Goal: Information Seeking & Learning: Check status

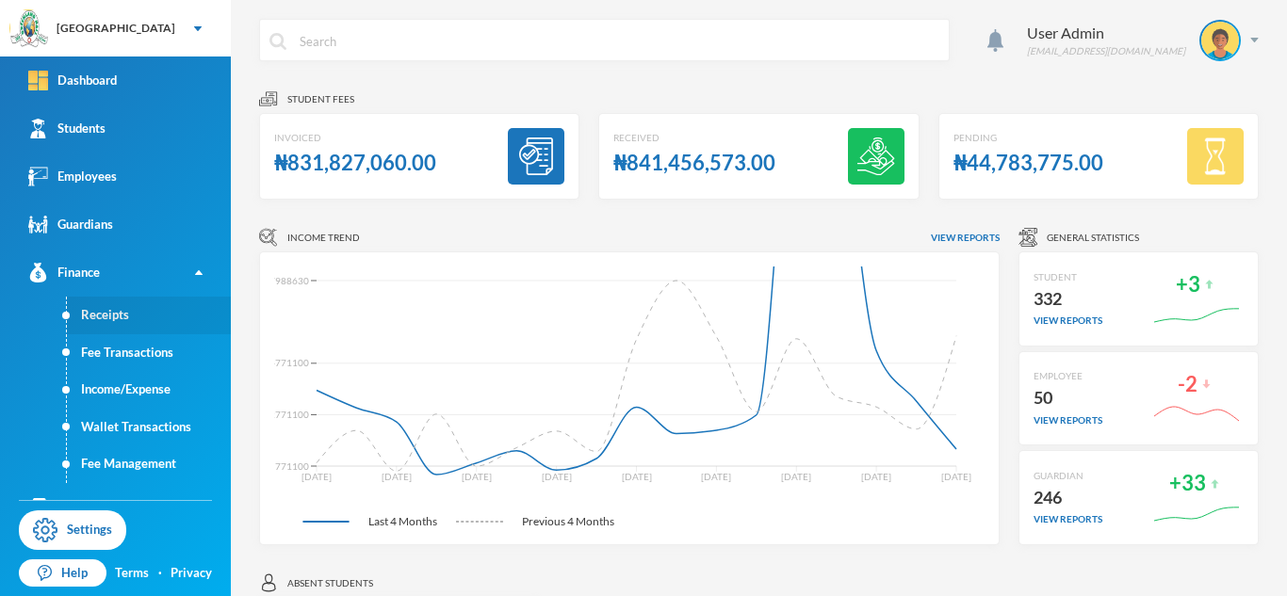
click at [111, 314] on link "Receipts" at bounding box center [149, 316] width 164 height 38
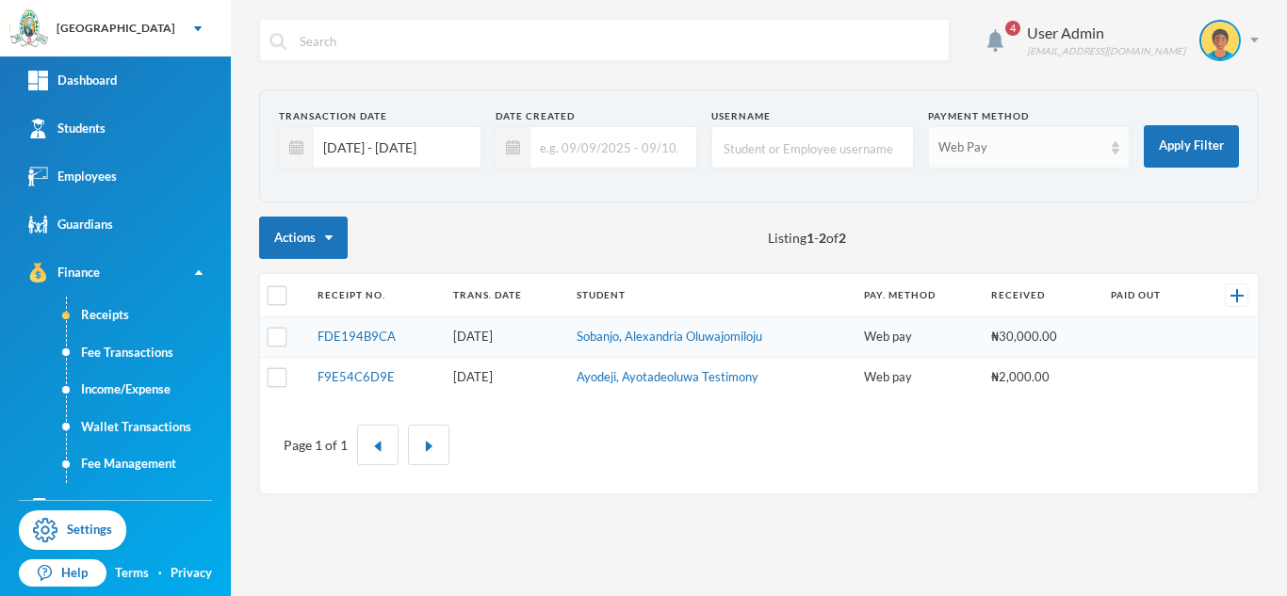
click at [1112, 148] on img at bounding box center [1115, 147] width 8 height 13
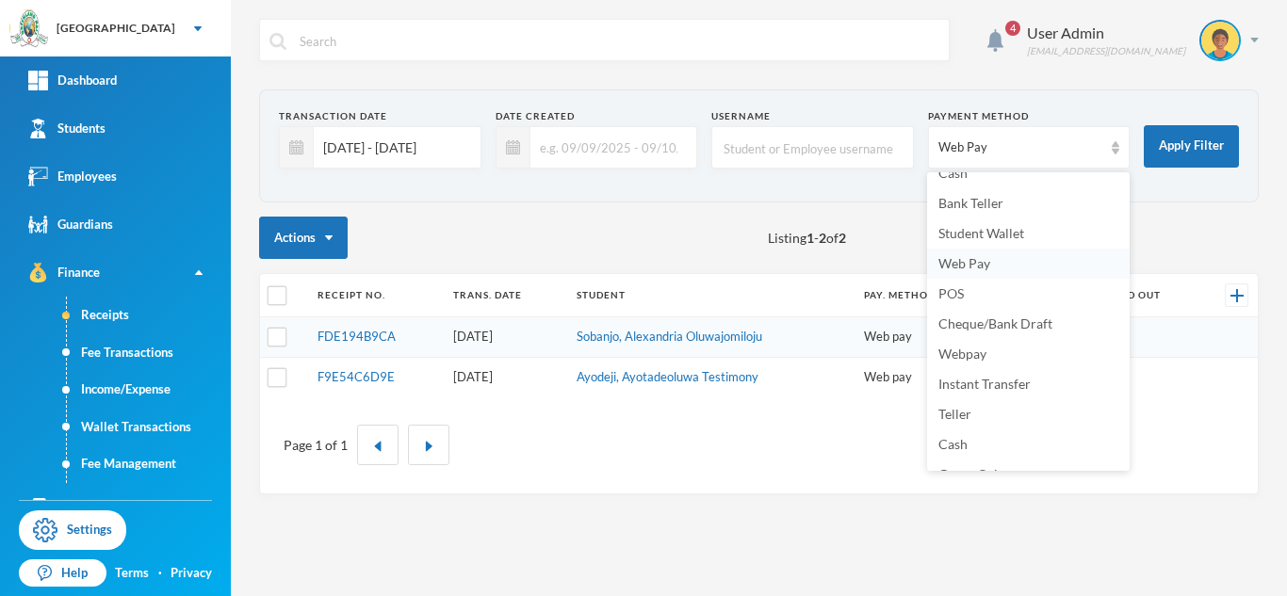
scroll to position [65, 0]
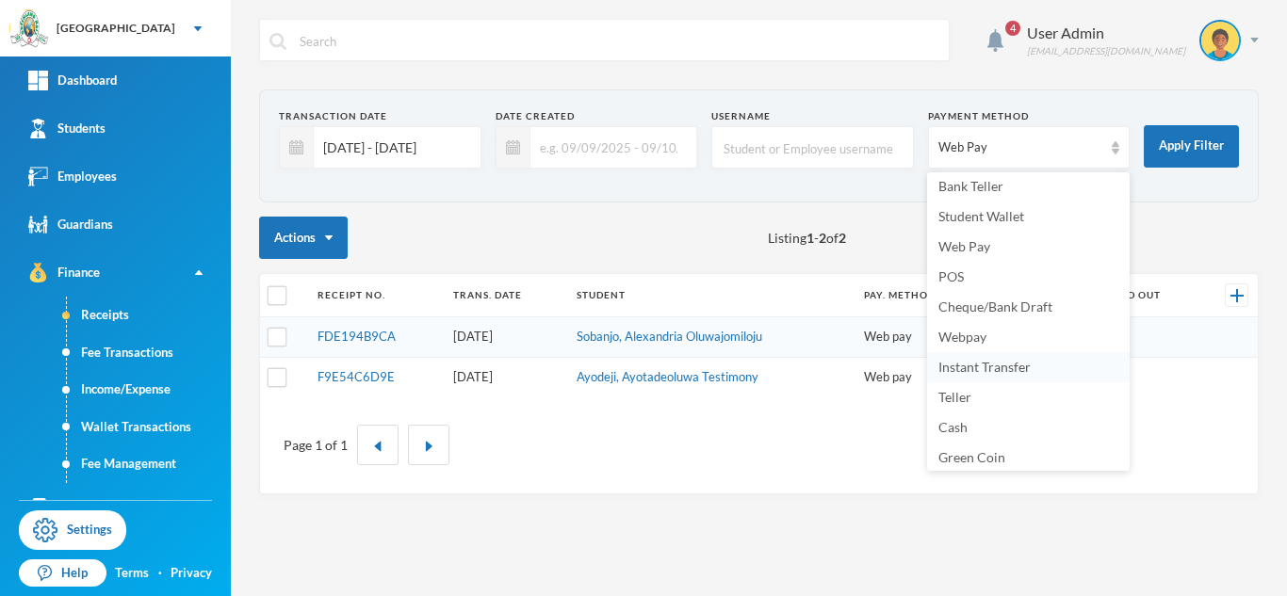
click at [995, 372] on span "Instant Transfer" at bounding box center [984, 367] width 92 height 16
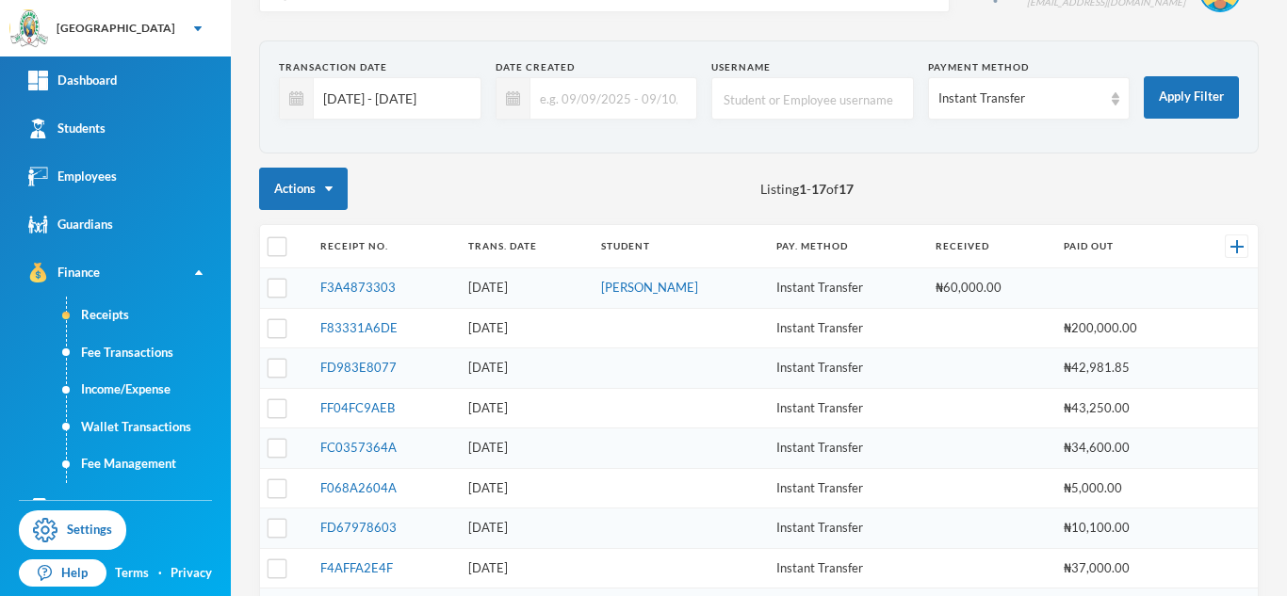
scroll to position [53, 0]
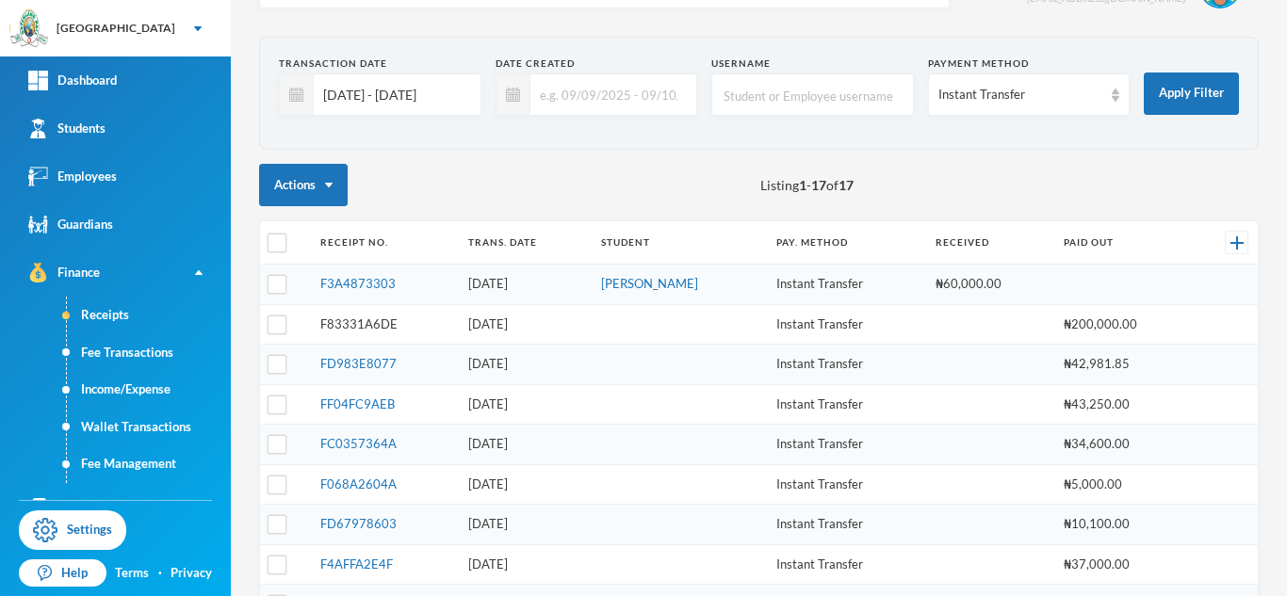
click at [348, 325] on link "F83331A6DE" at bounding box center [358, 323] width 77 height 15
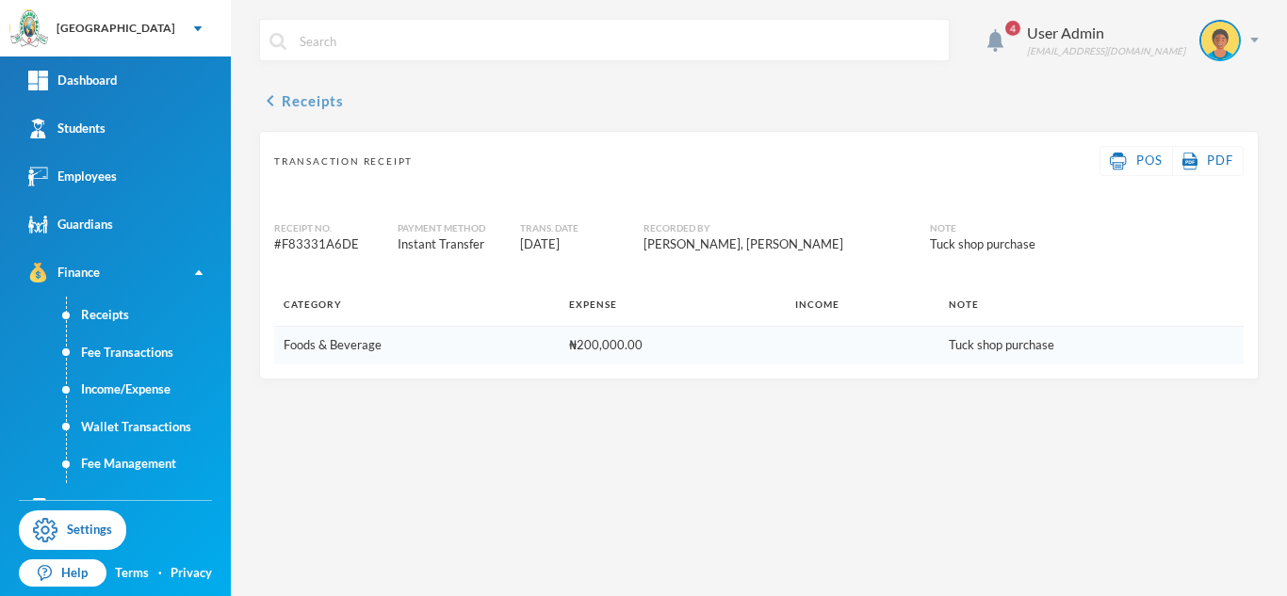
click at [271, 107] on icon "chevron_left" at bounding box center [270, 100] width 23 height 23
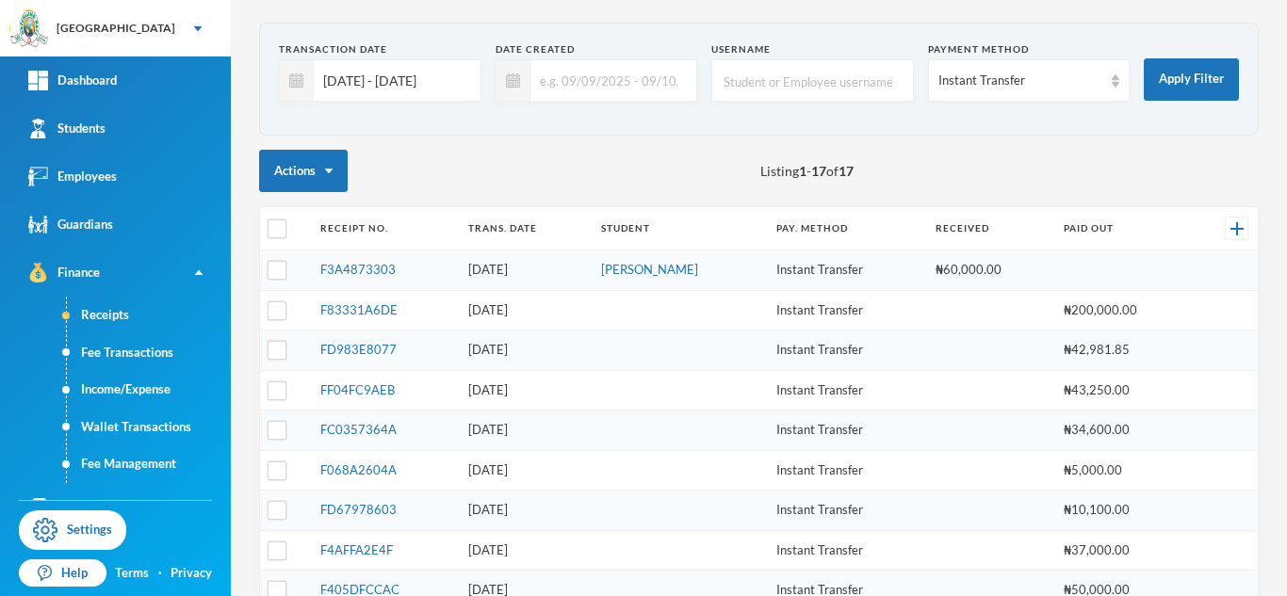
scroll to position [62, 0]
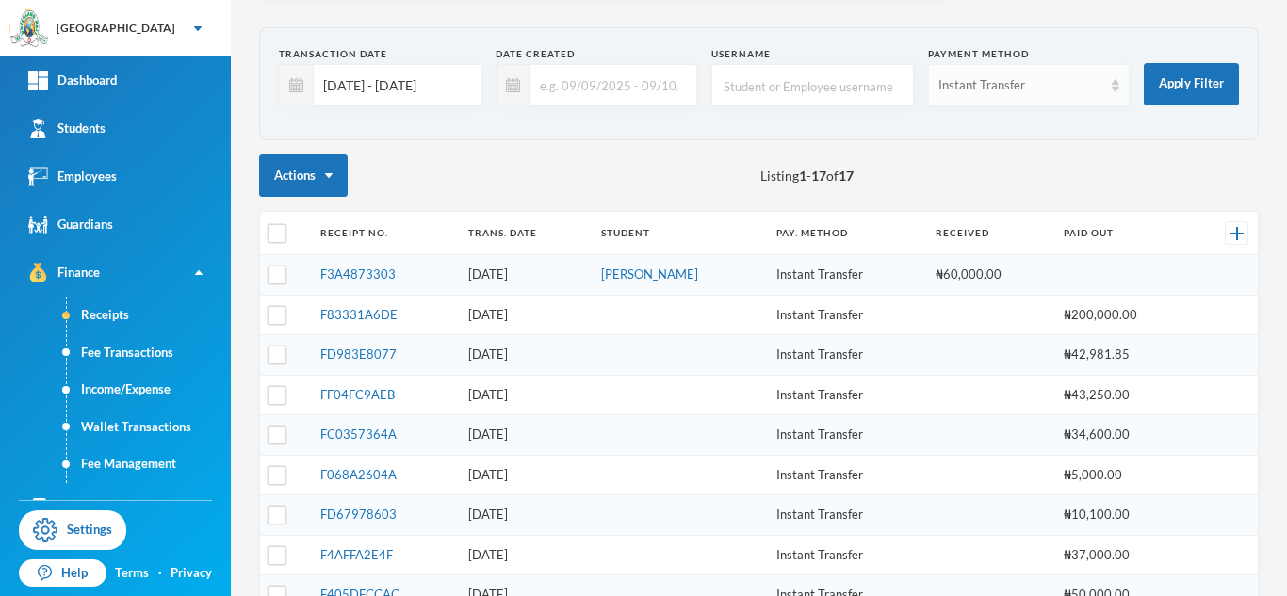
click at [1114, 89] on img at bounding box center [1115, 85] width 8 height 13
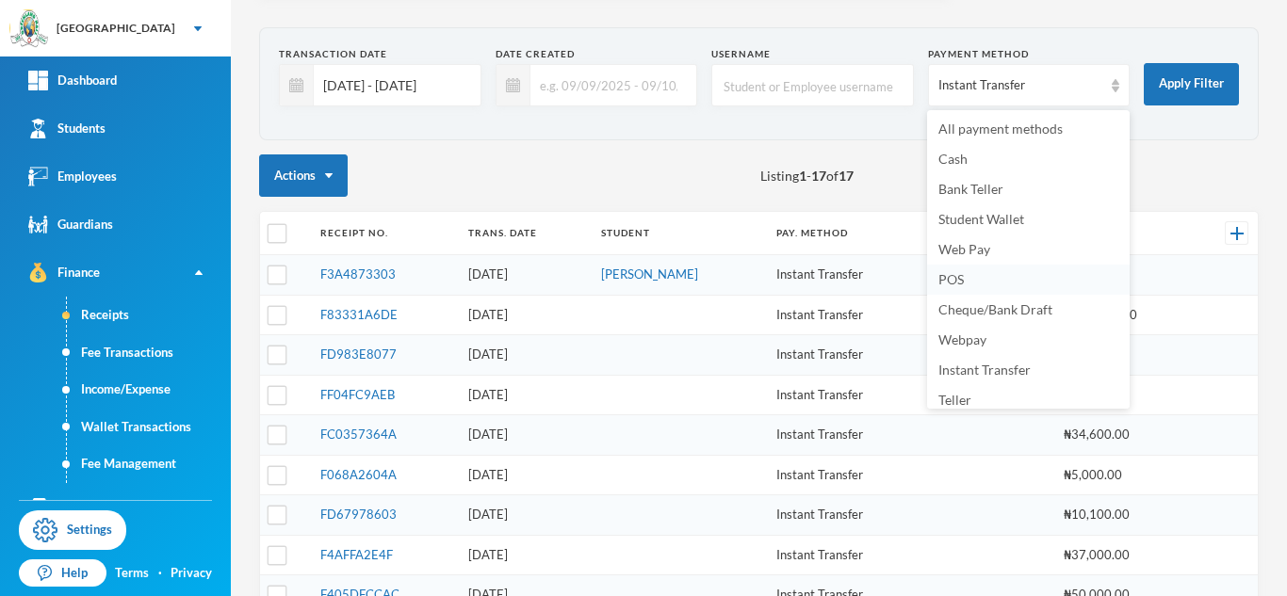
click at [952, 279] on span "POS" at bounding box center [950, 279] width 25 height 16
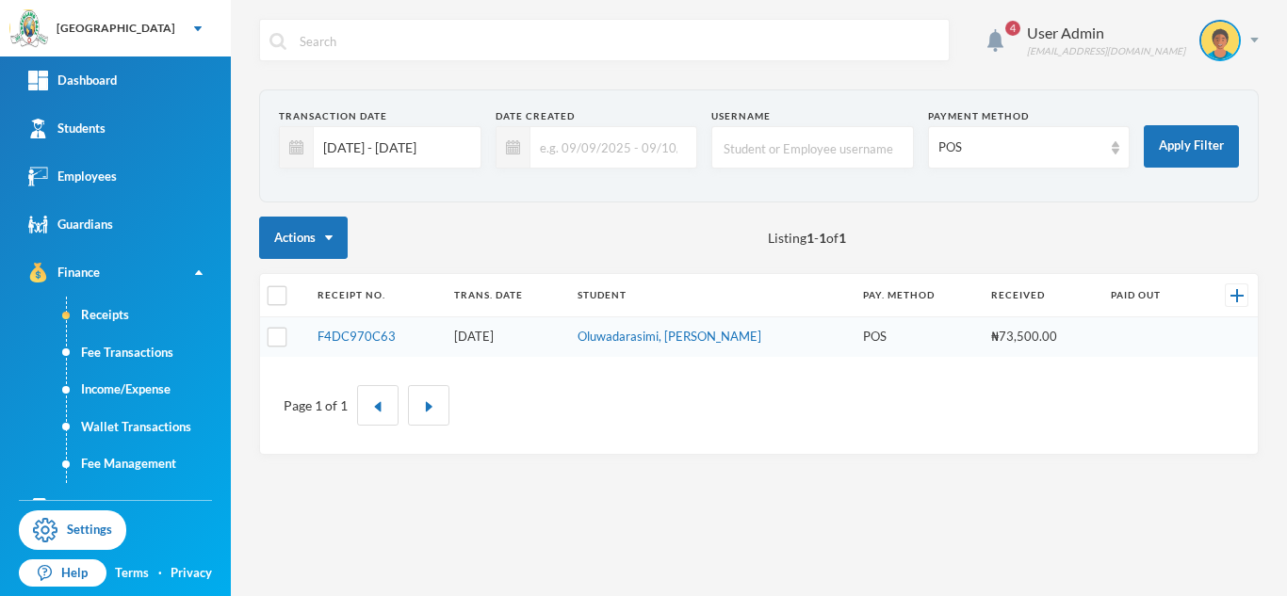
scroll to position [0, 0]
click at [1113, 153] on img at bounding box center [1115, 147] width 8 height 13
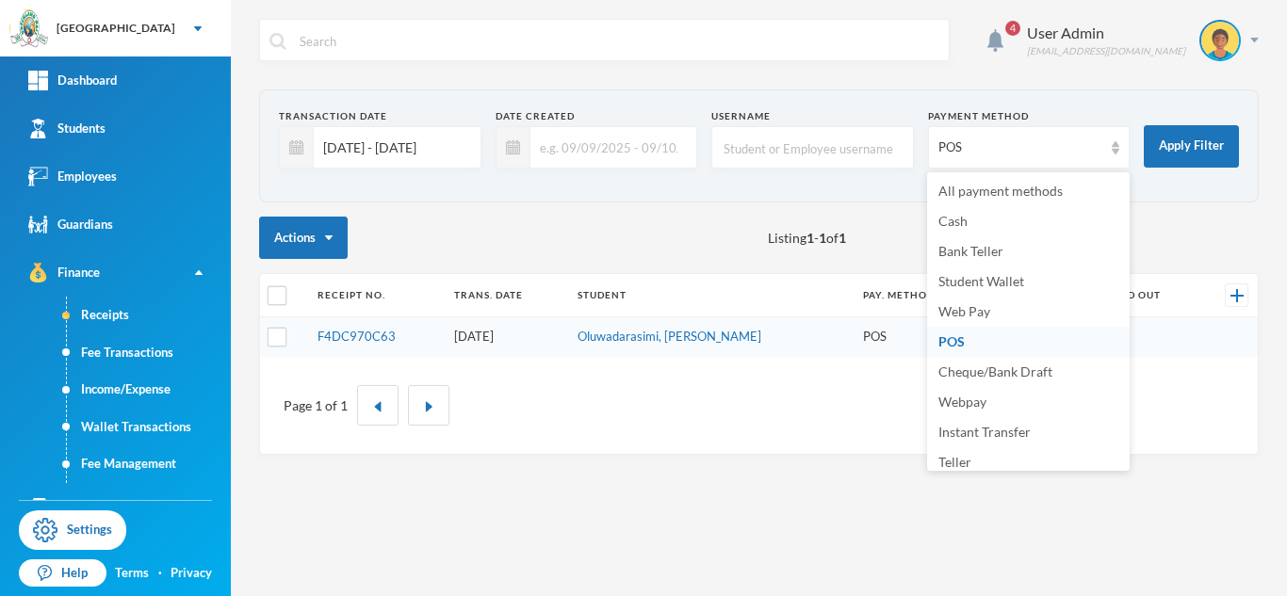
click at [846, 239] on b "1" at bounding box center [842, 238] width 8 height 16
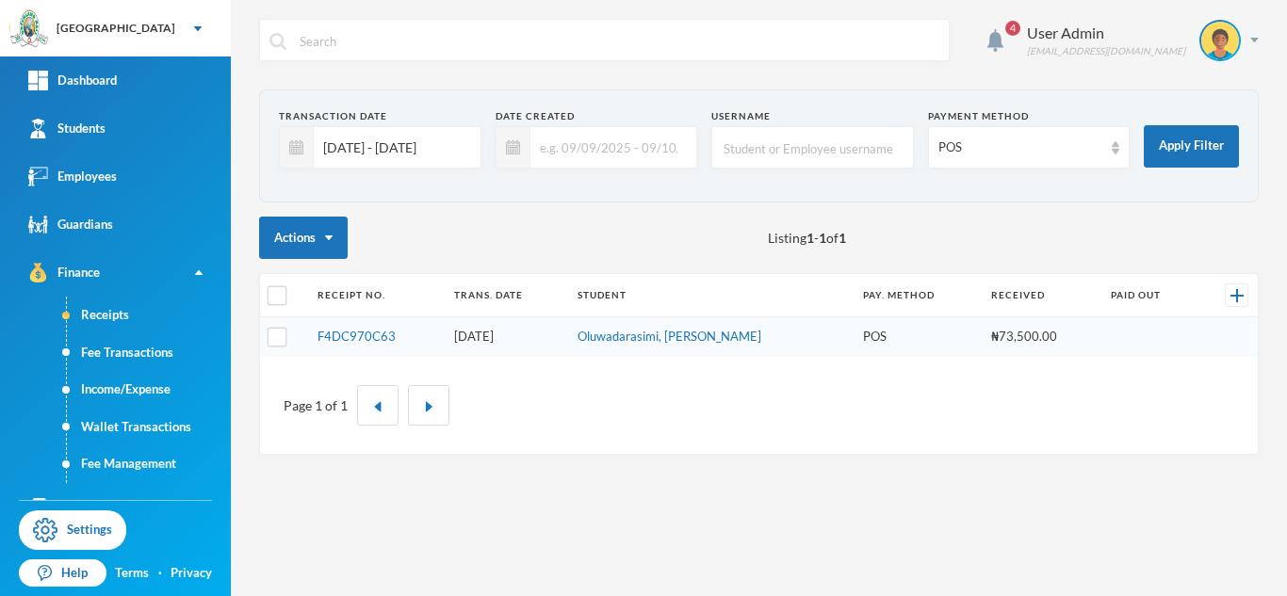
click at [331, 152] on input "[DATE] - [DATE]" at bounding box center [392, 147] width 157 height 42
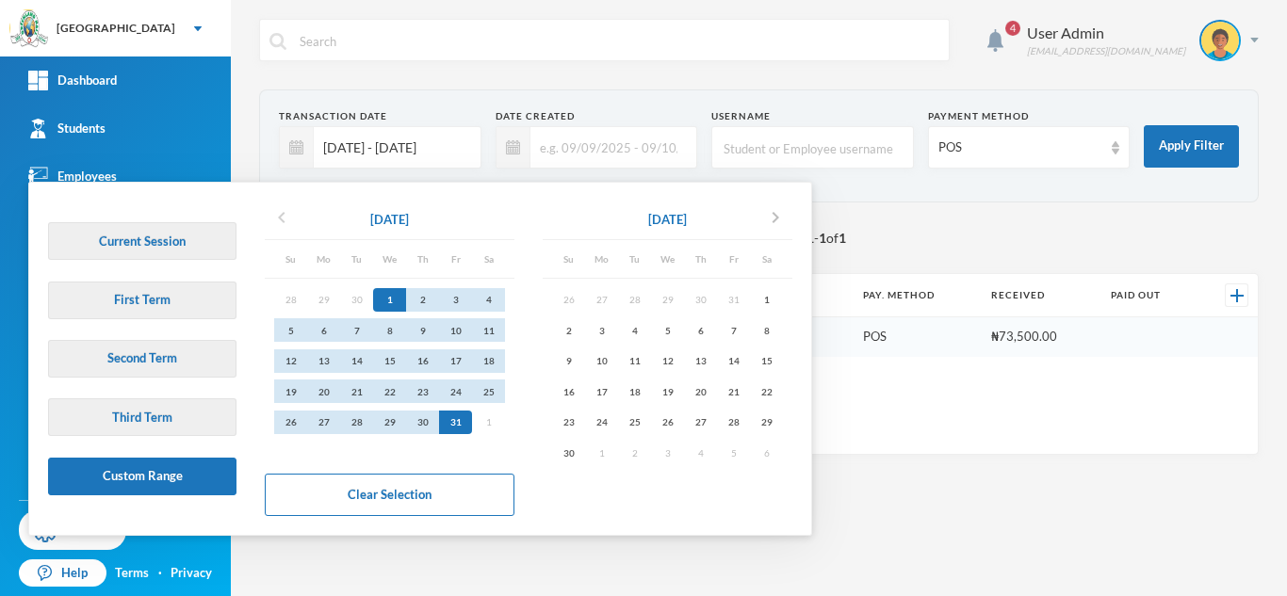
click at [273, 213] on icon "chevron_left" at bounding box center [281, 217] width 23 height 23
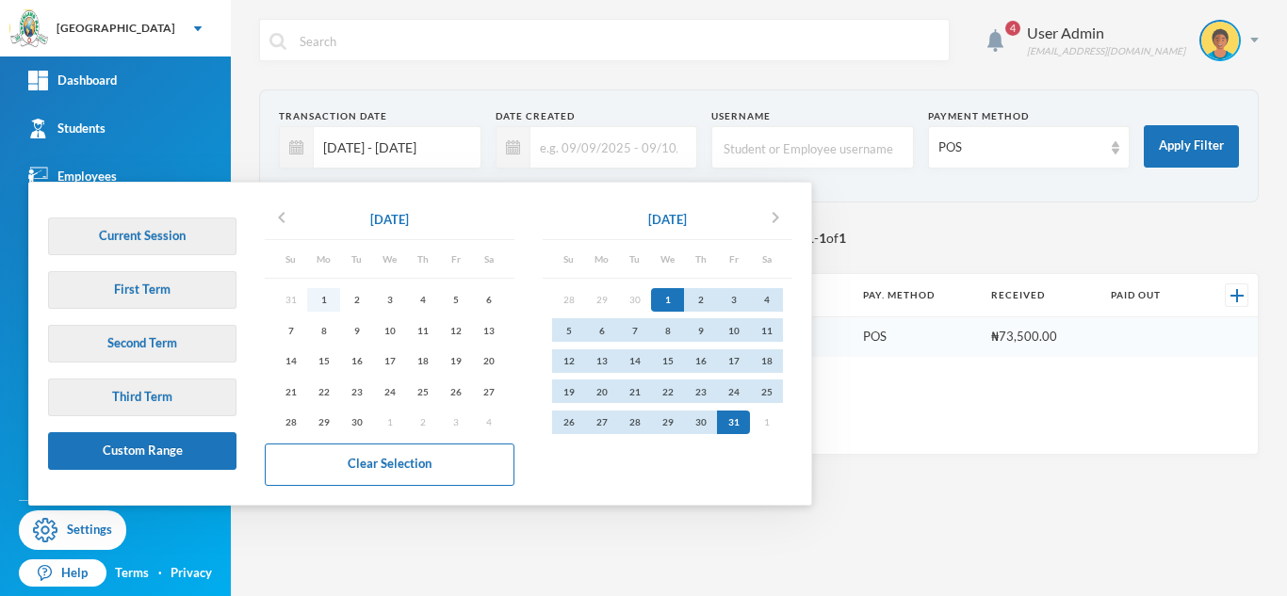
click at [327, 294] on div "1" at bounding box center [323, 300] width 33 height 24
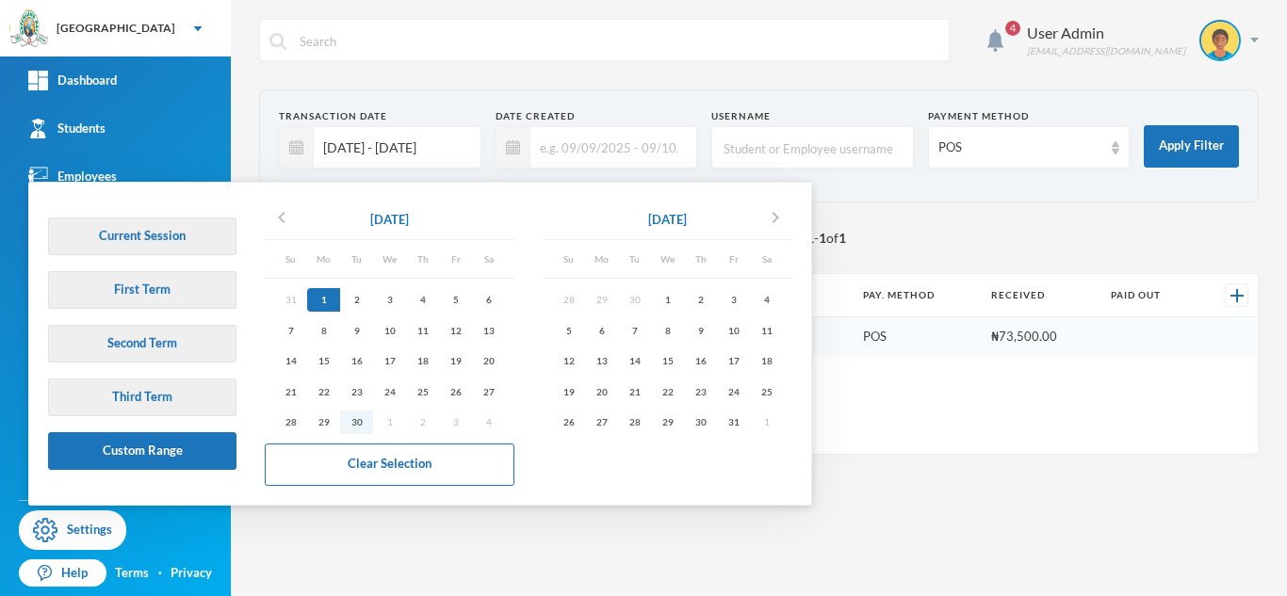
click at [364, 422] on div "30" at bounding box center [356, 423] width 33 height 24
type input "[DATE] - [DATE]"
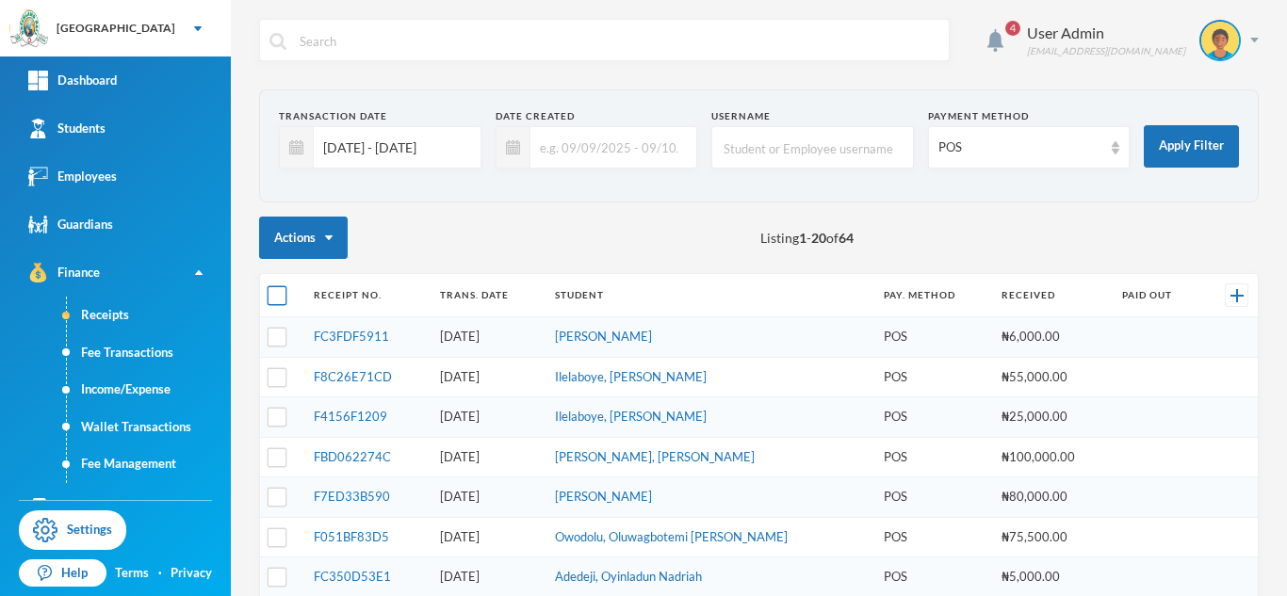
click at [275, 292] on input "checkbox" at bounding box center [277, 296] width 20 height 20
checkbox input "true"
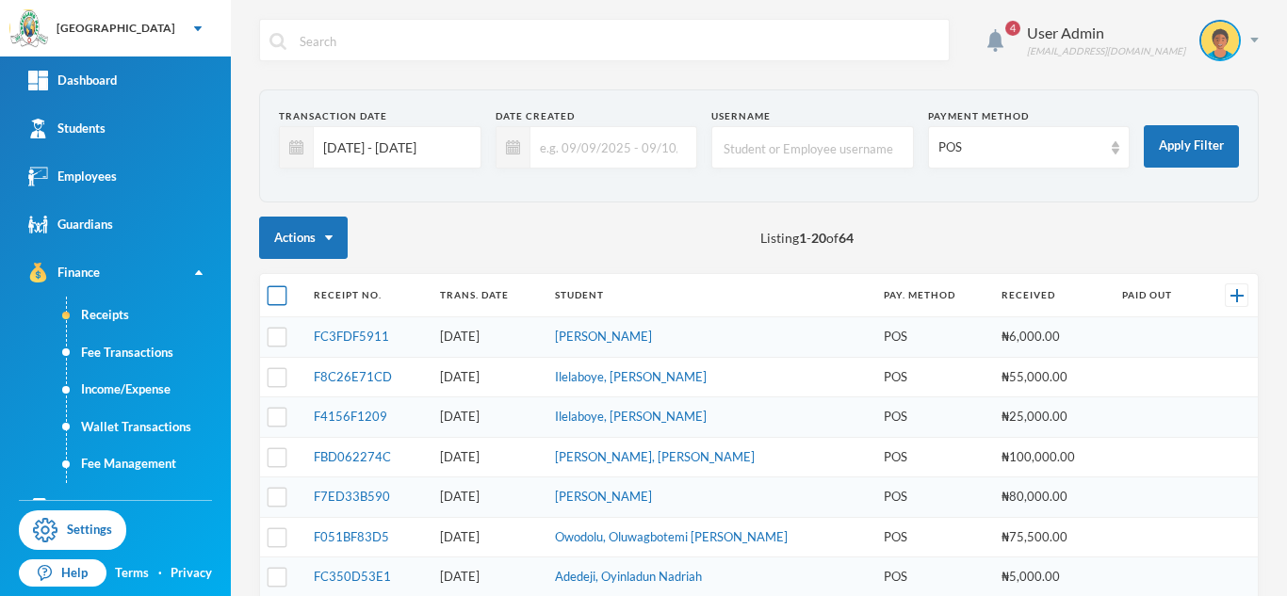
checkbox input "true"
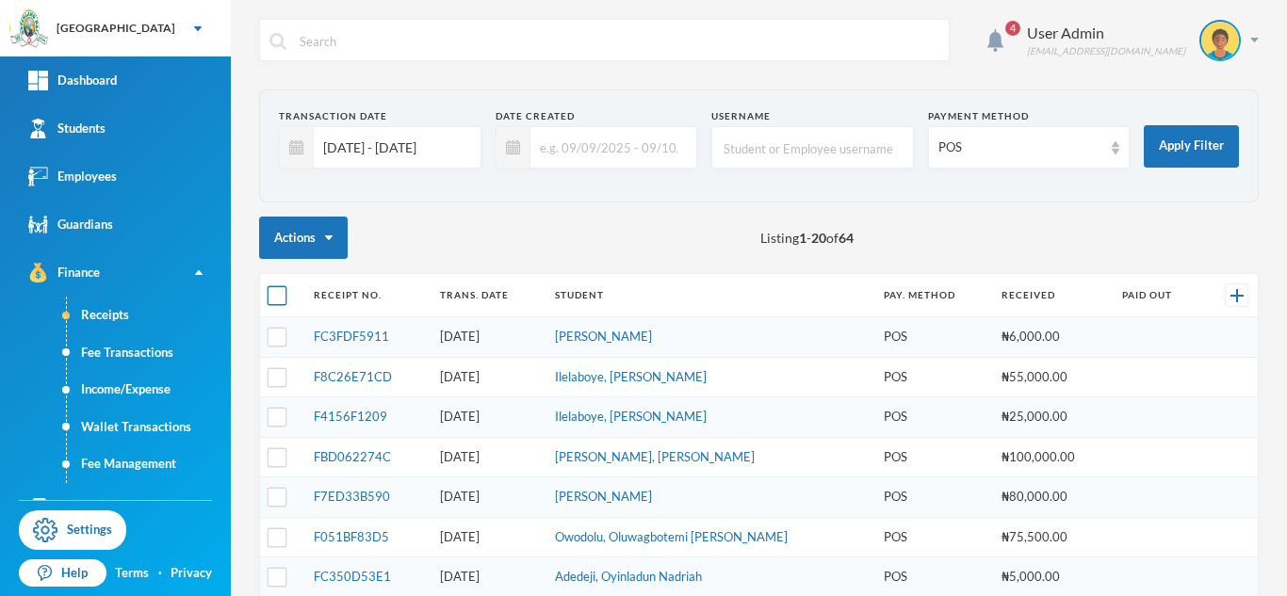
checkbox input "true"
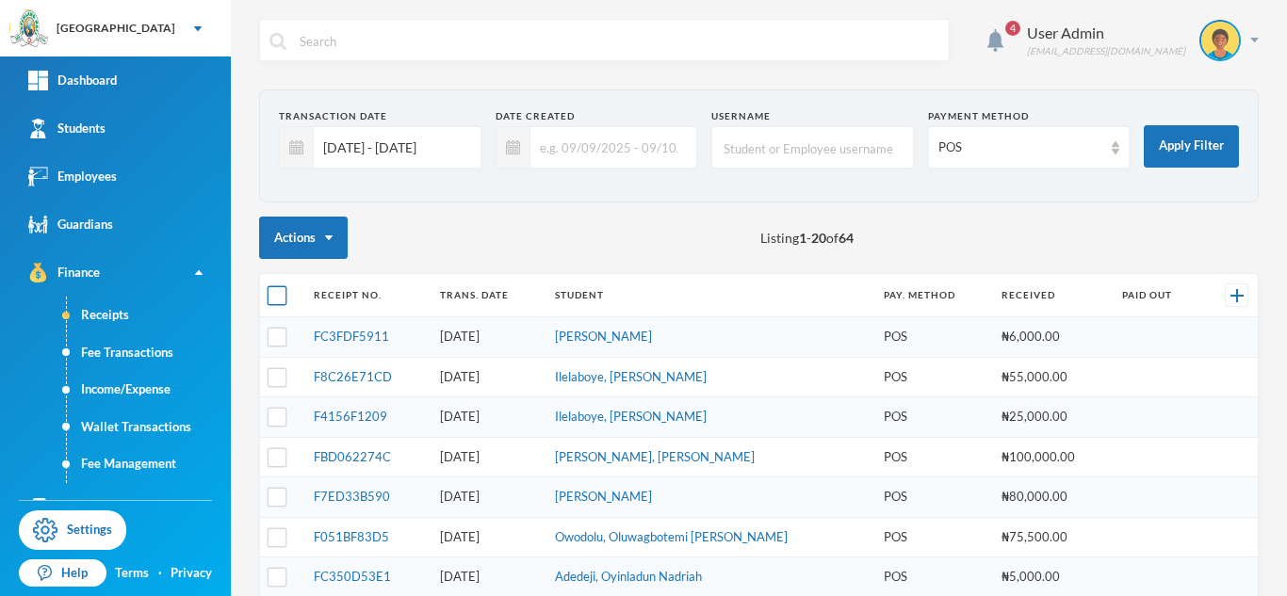
checkbox input "true"
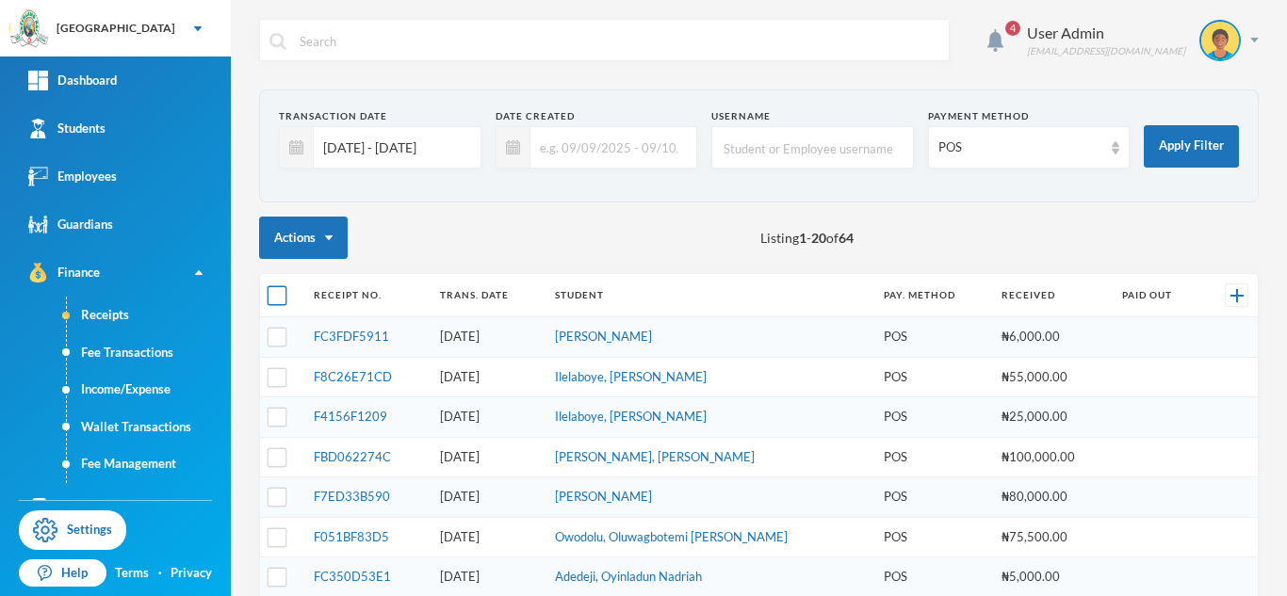
checkbox input "true"
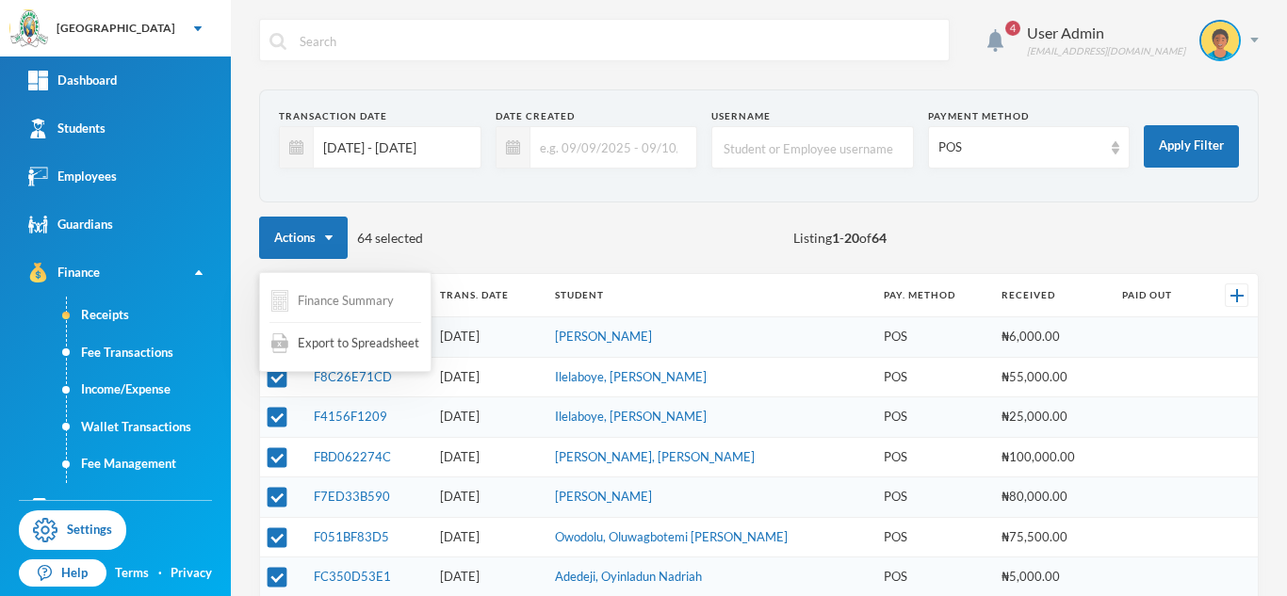
click at [330, 300] on button "Finance Summary" at bounding box center [332, 301] width 126 height 37
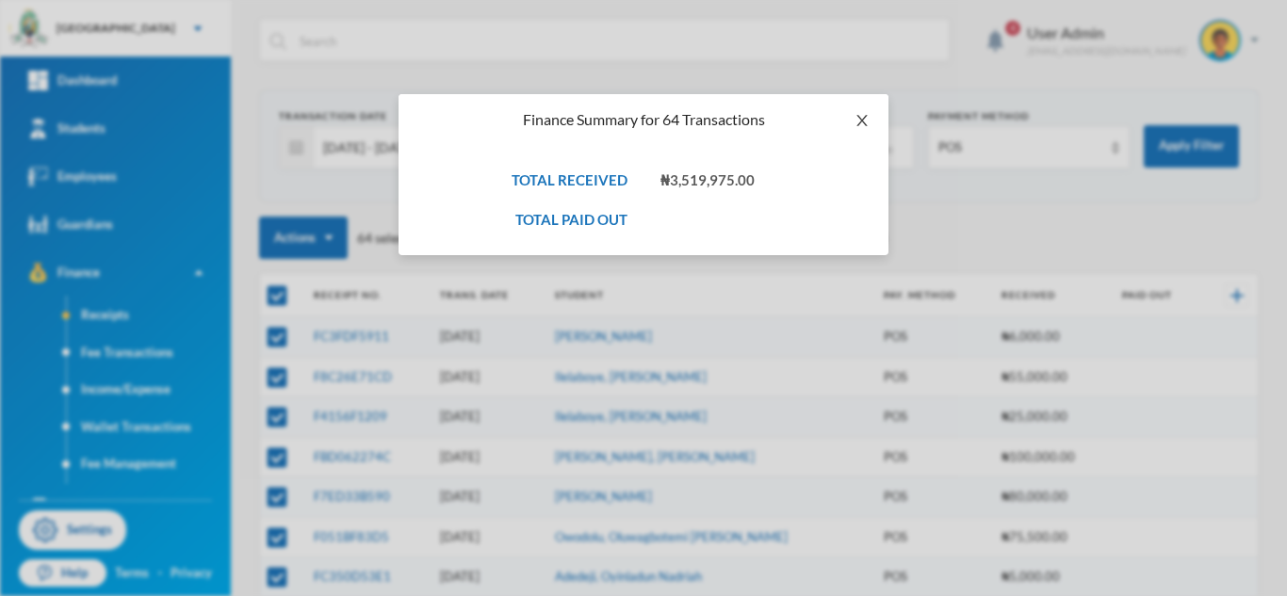
click at [862, 121] on icon "icon: close" at bounding box center [861, 120] width 10 height 11
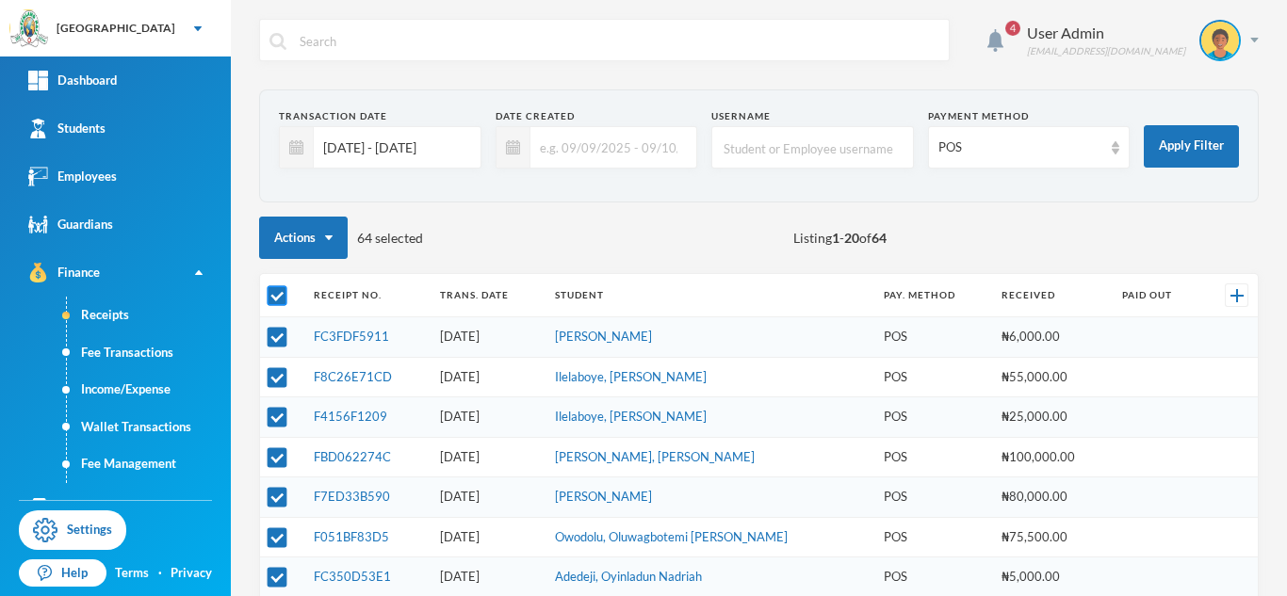
click at [271, 294] on input "checkbox" at bounding box center [277, 296] width 20 height 20
checkbox input "false"
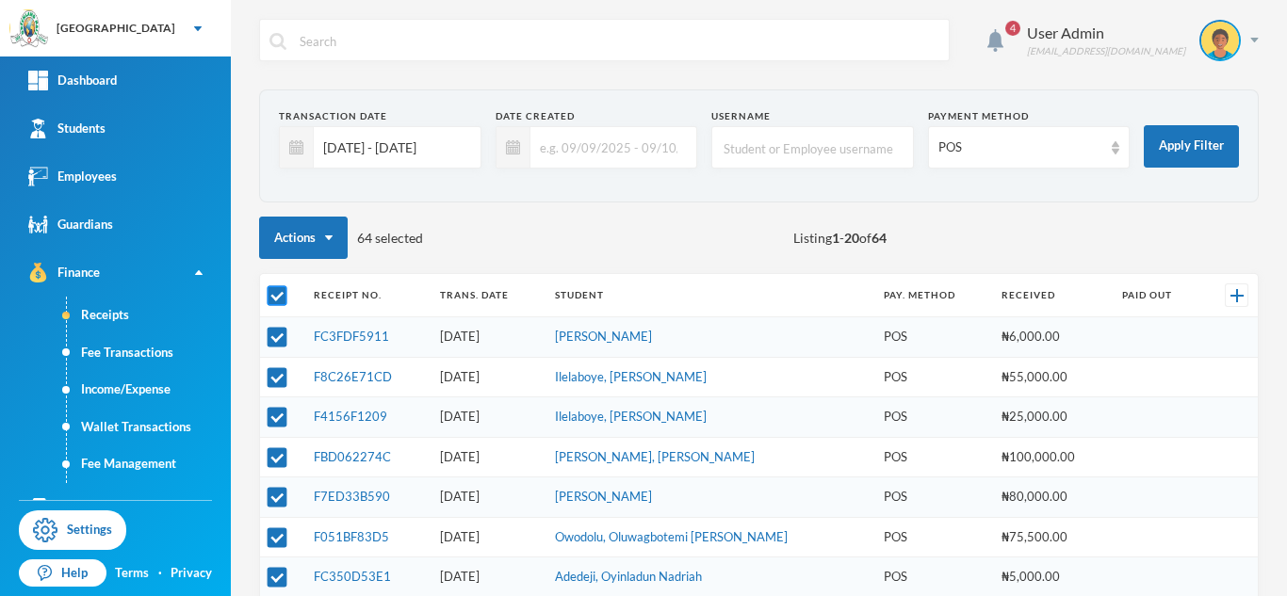
checkbox input "false"
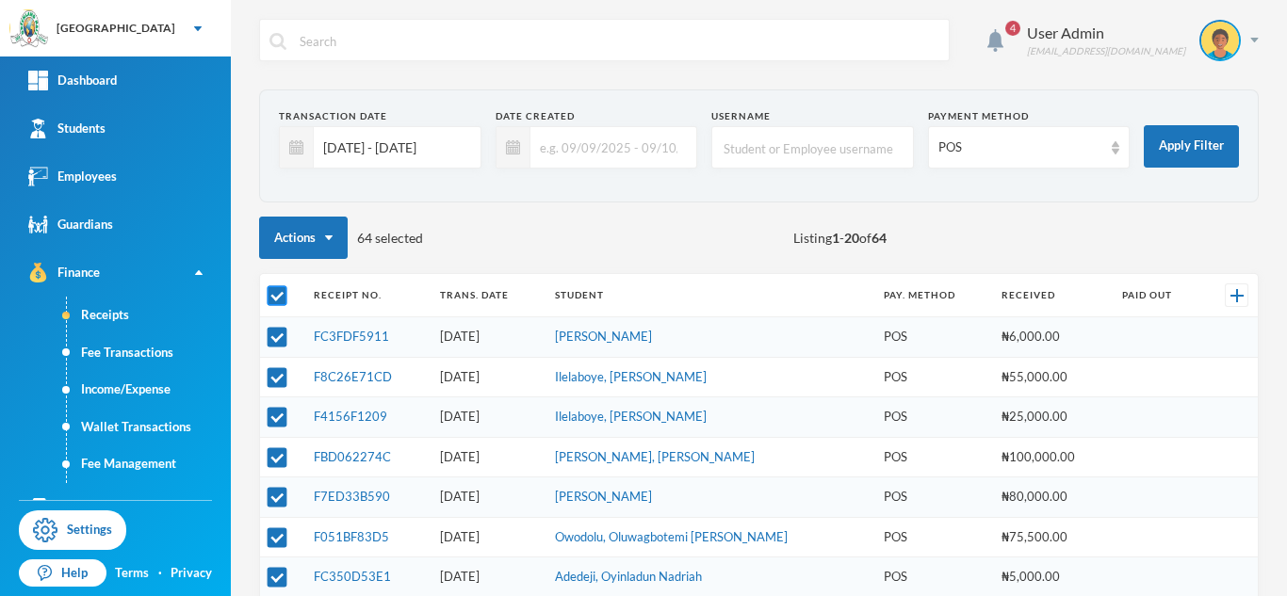
checkbox input "false"
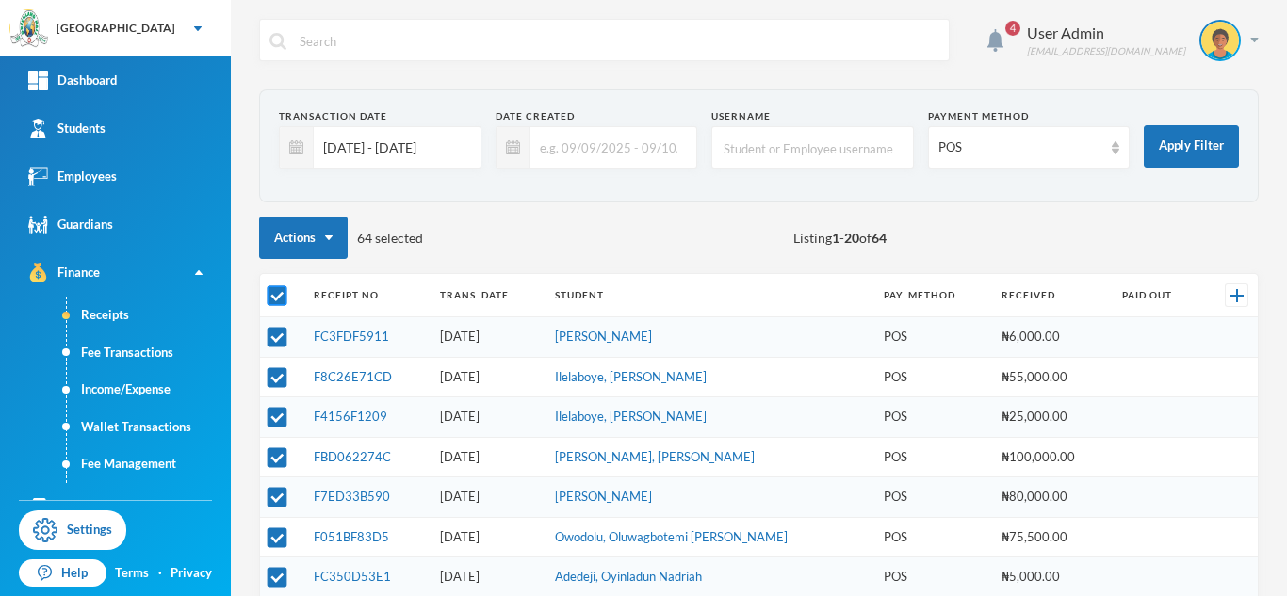
checkbox input "false"
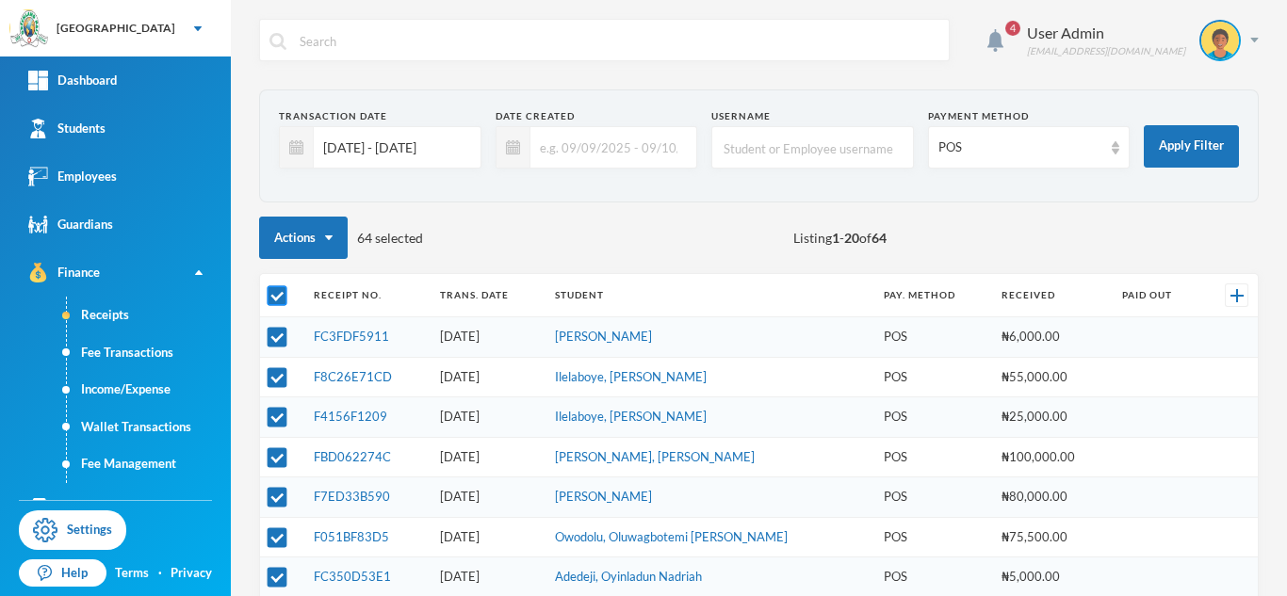
checkbox input "false"
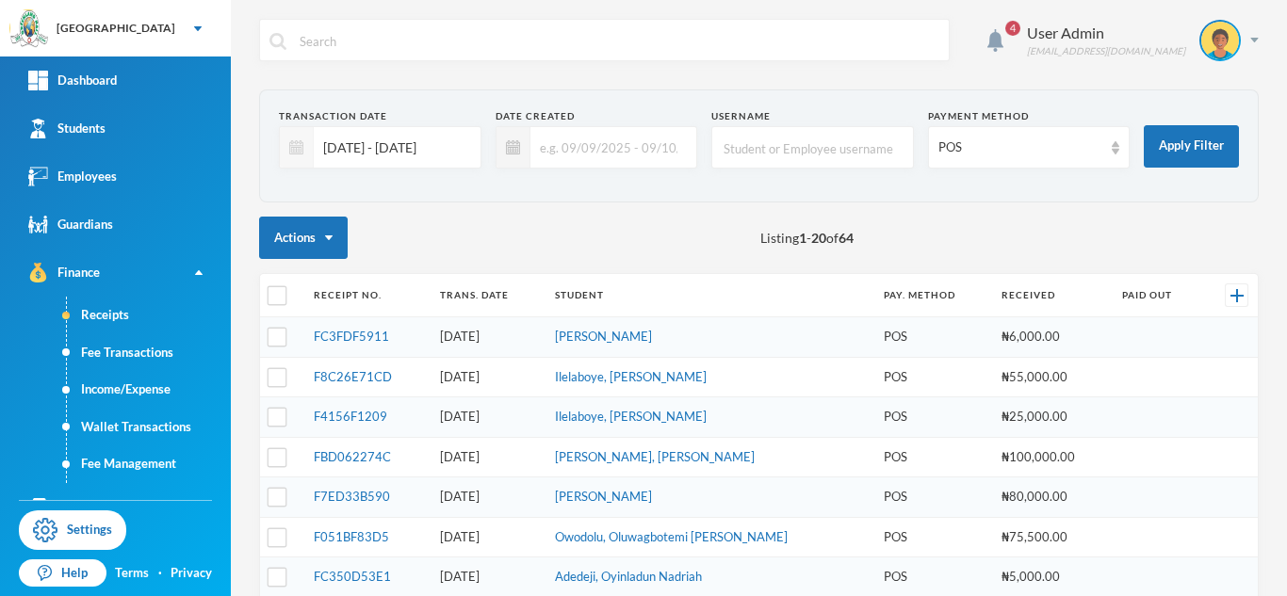
click at [310, 138] on div at bounding box center [297, 147] width 34 height 40
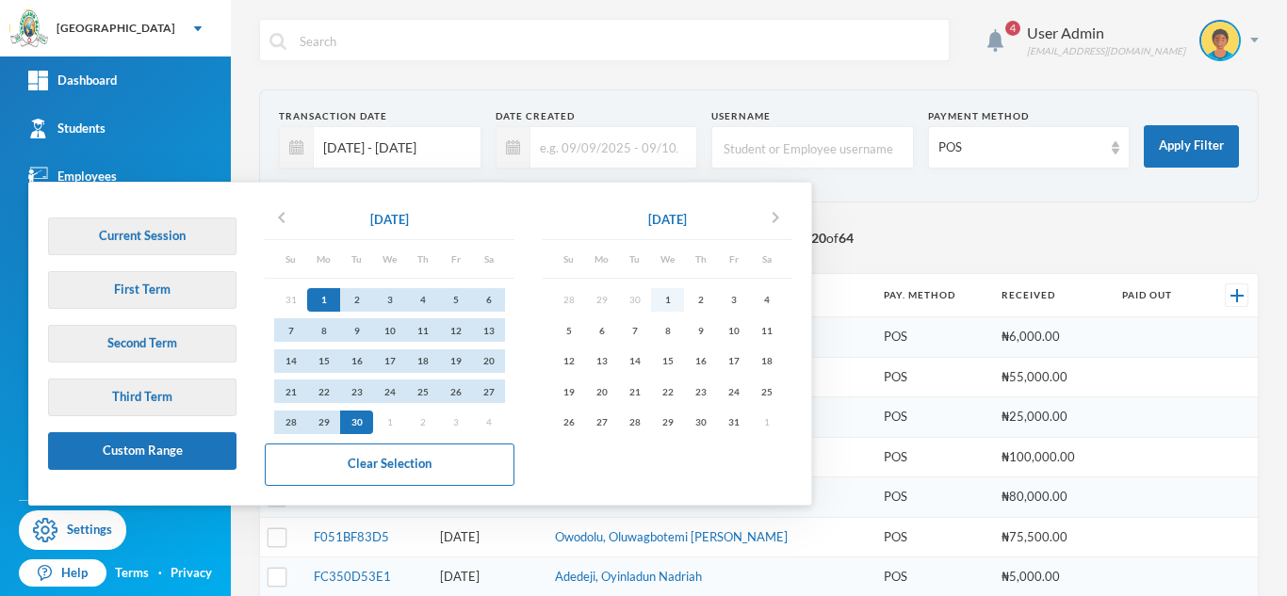
click at [668, 296] on div "1" at bounding box center [667, 300] width 33 height 24
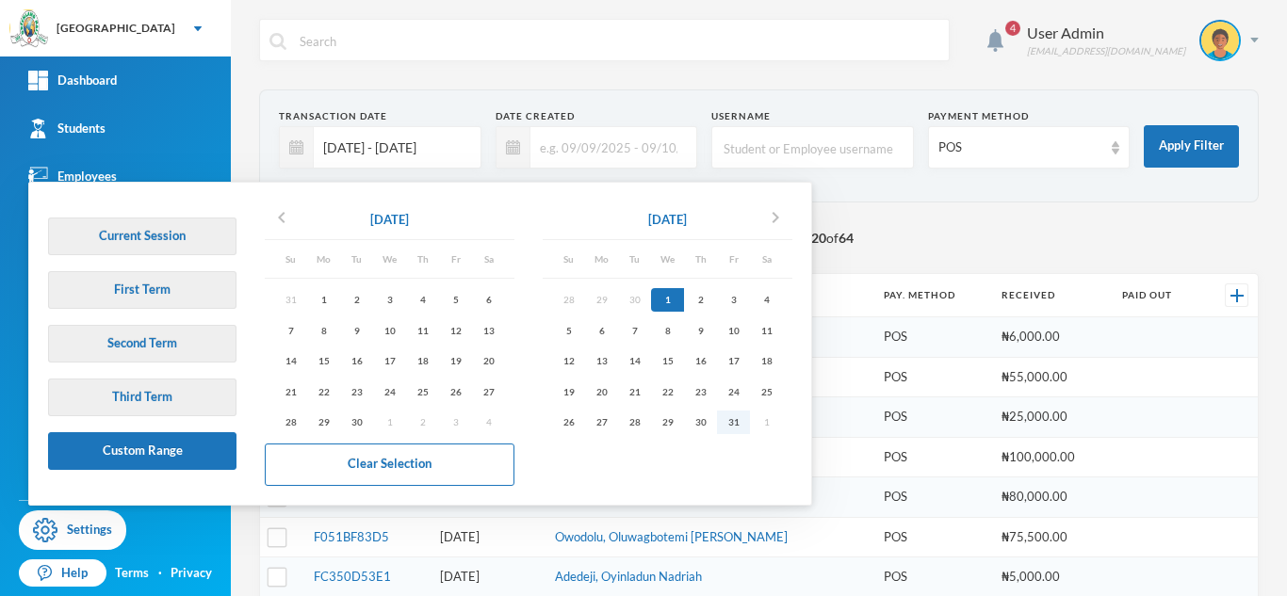
click at [740, 421] on div "31" at bounding box center [733, 423] width 33 height 24
type input "[DATE] - [DATE]"
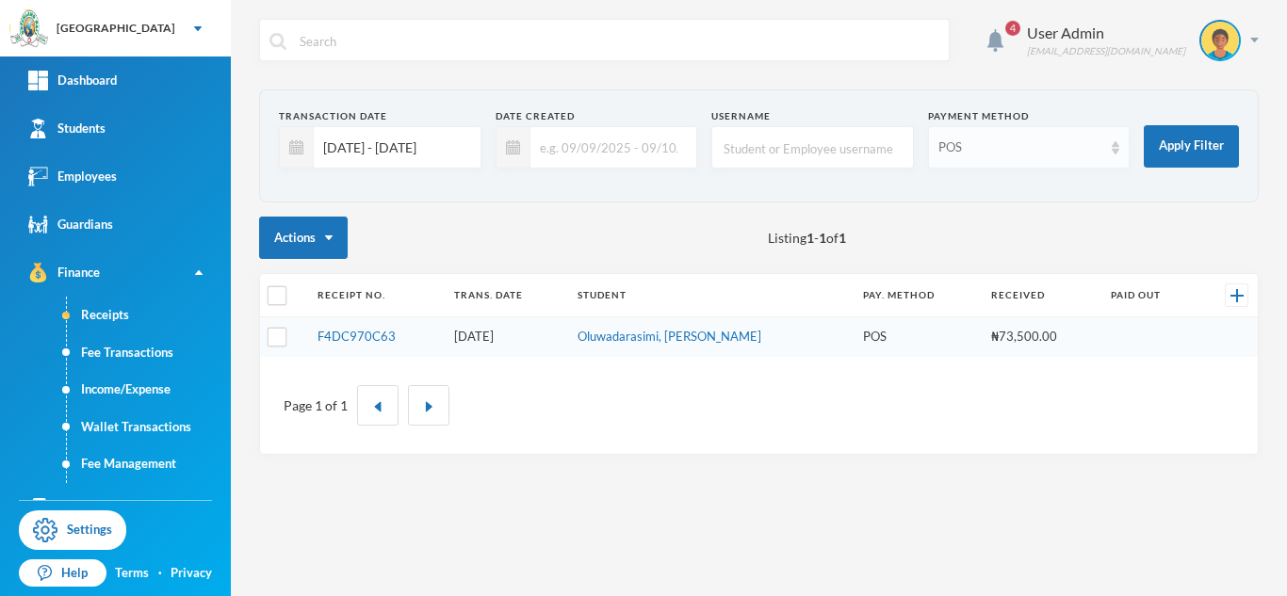
click at [1113, 154] on div "POS" at bounding box center [1029, 147] width 202 height 42
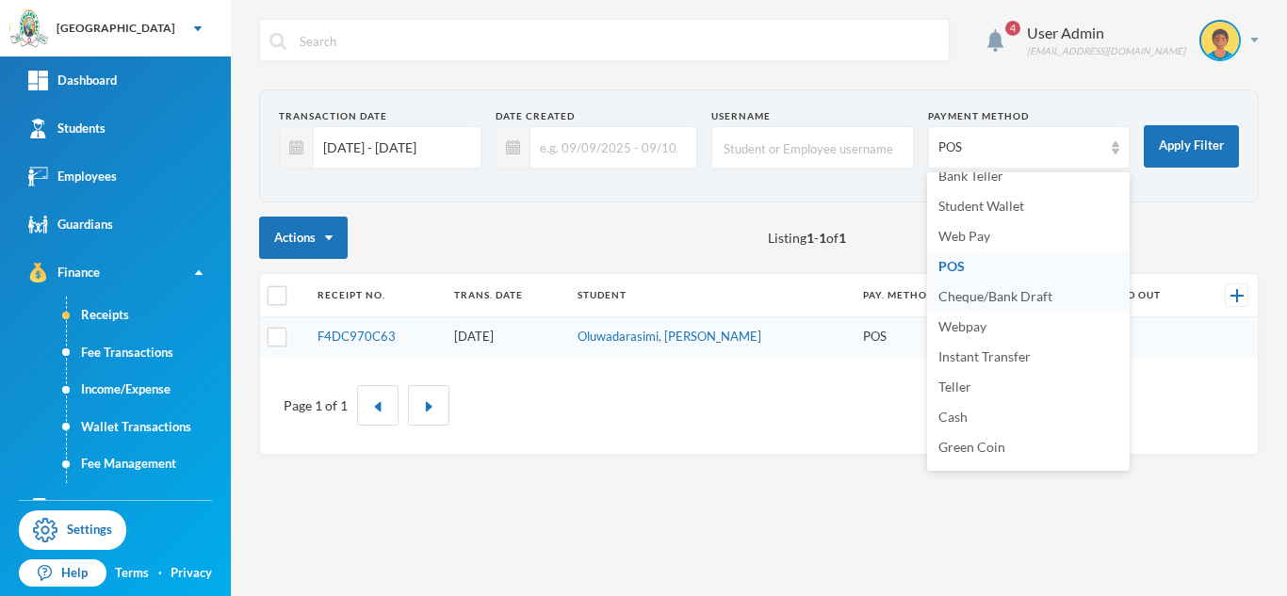
scroll to position [251, 0]
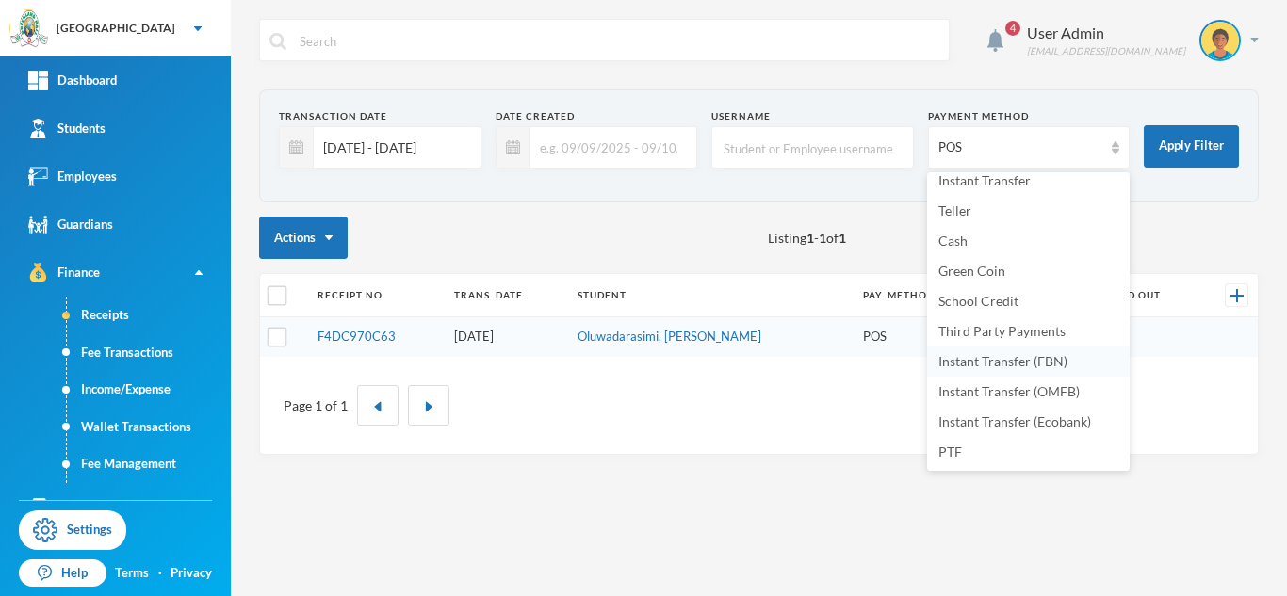
click at [1004, 364] on span "Instant Transfer (FBN)" at bounding box center [1002, 361] width 129 height 16
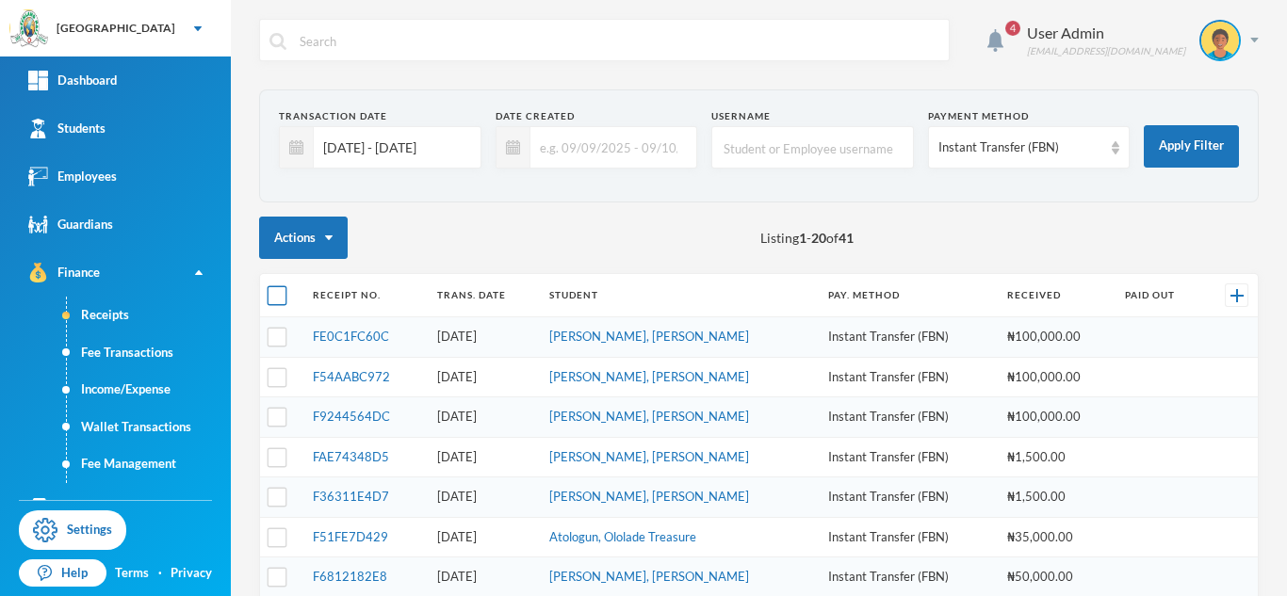
click at [282, 294] on input "checkbox" at bounding box center [277, 296] width 20 height 20
checkbox input "true"
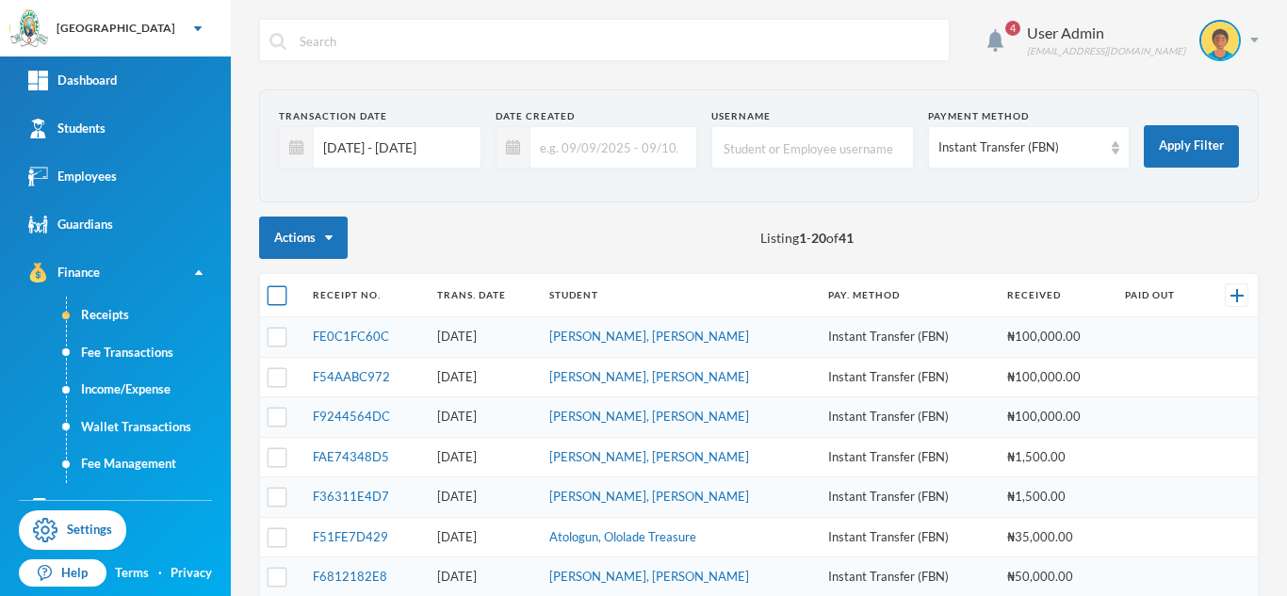
checkbox input "true"
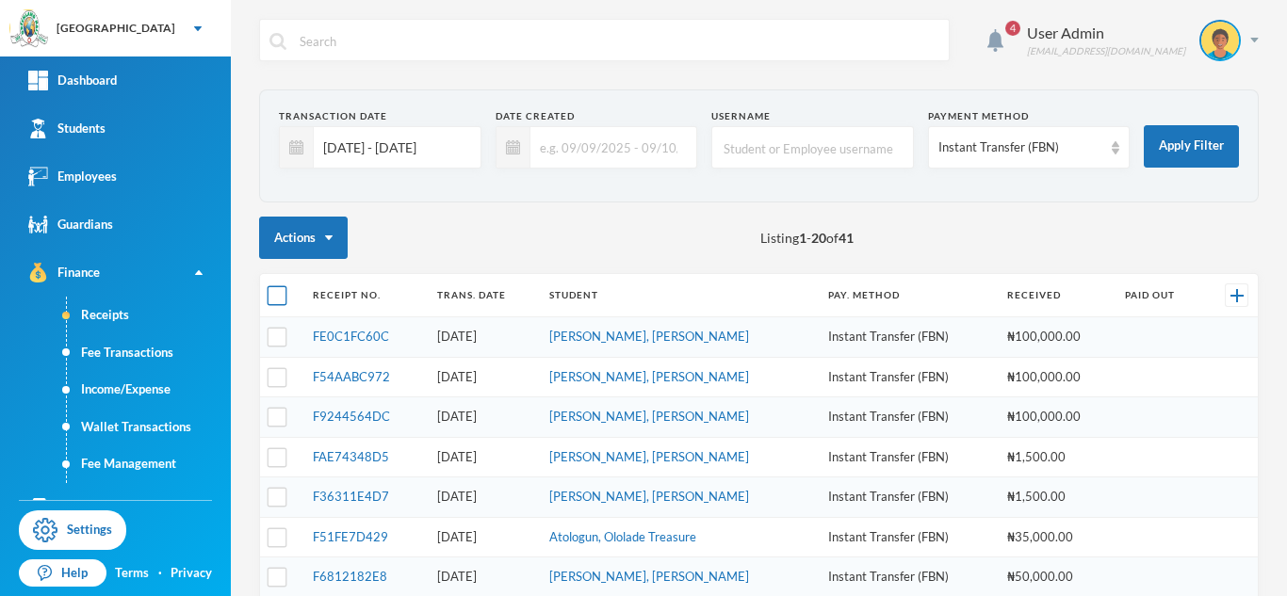
checkbox input "true"
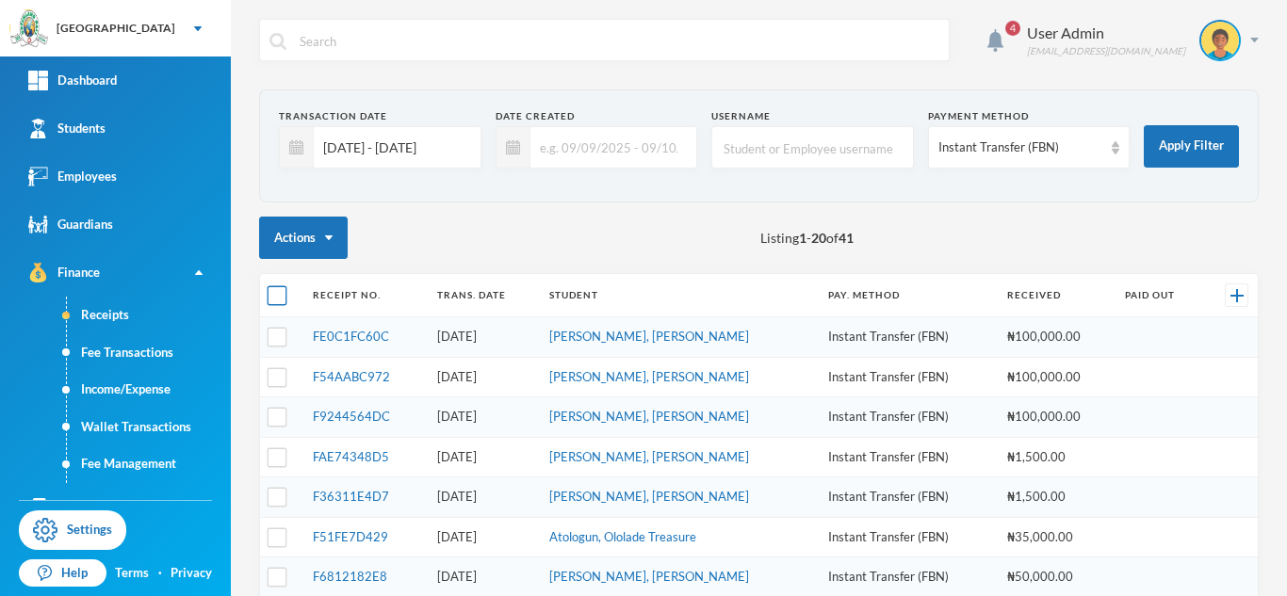
checkbox input "true"
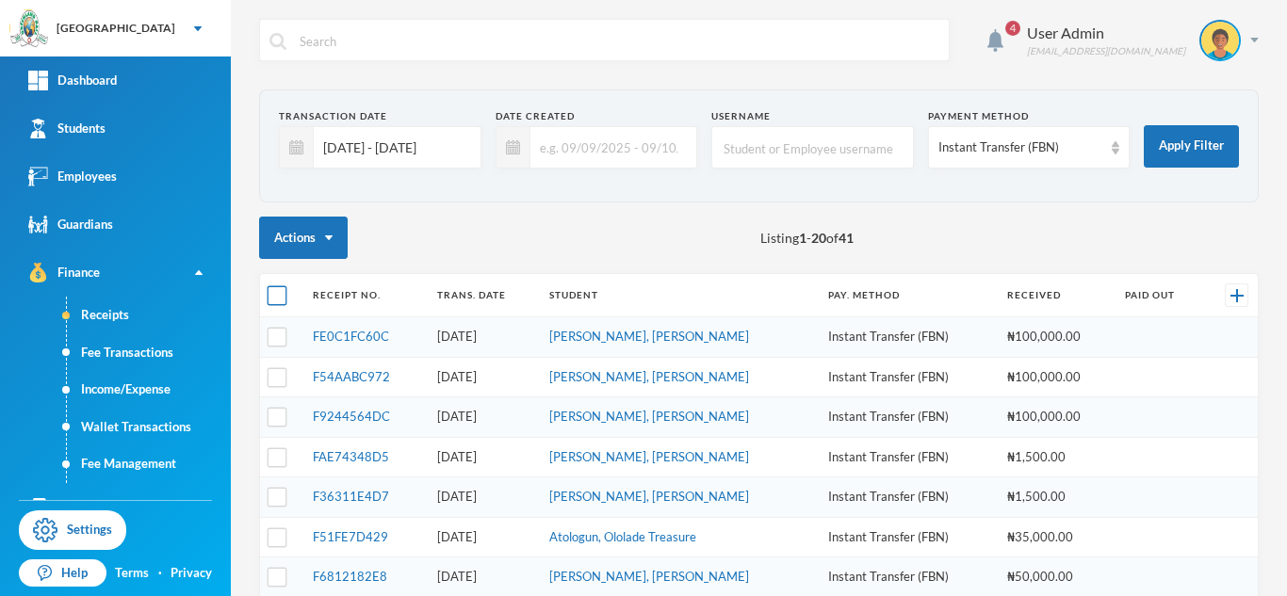
checkbox input "true"
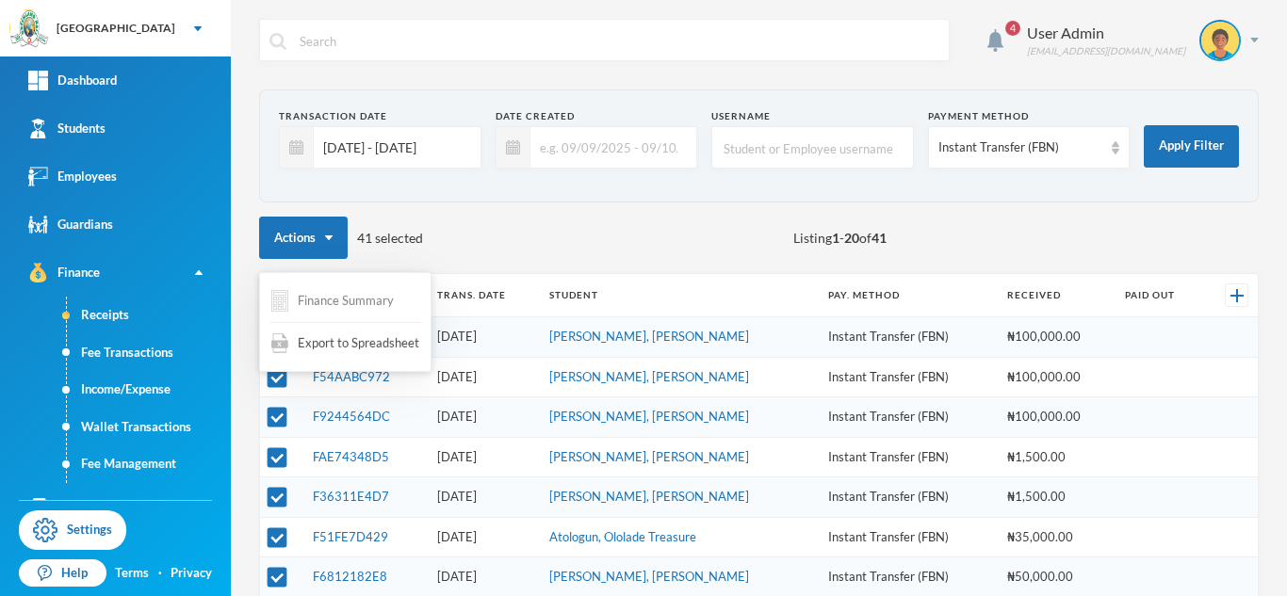
click at [333, 301] on button "Finance Summary" at bounding box center [332, 301] width 126 height 37
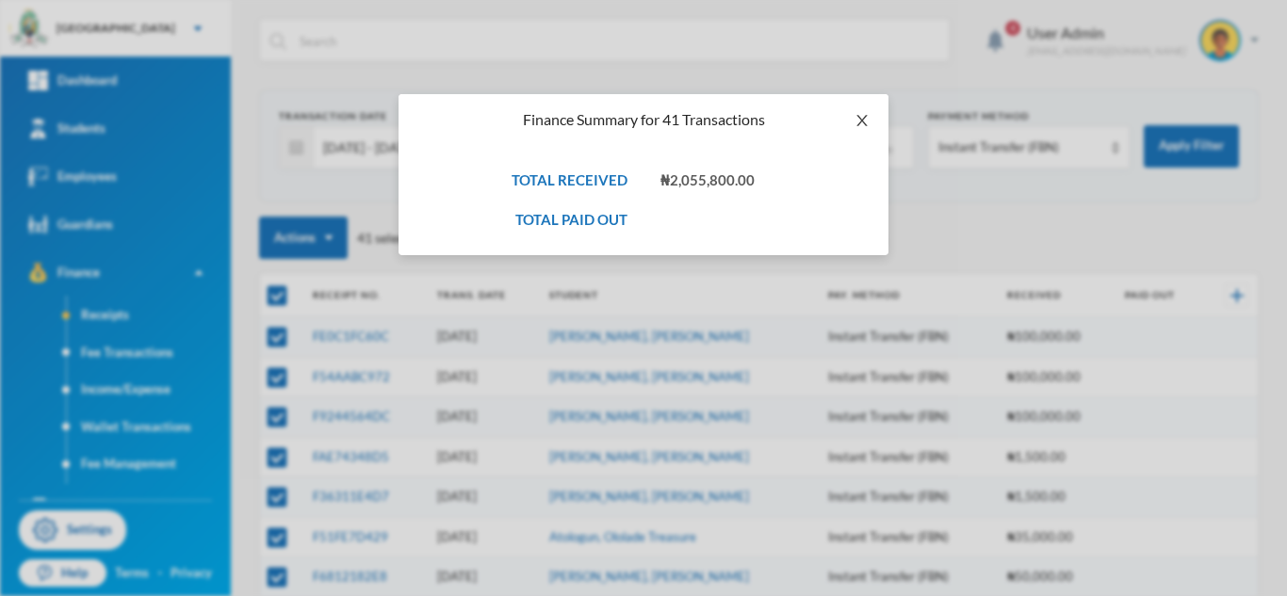
click at [854, 118] on icon "icon: close" at bounding box center [861, 120] width 15 height 15
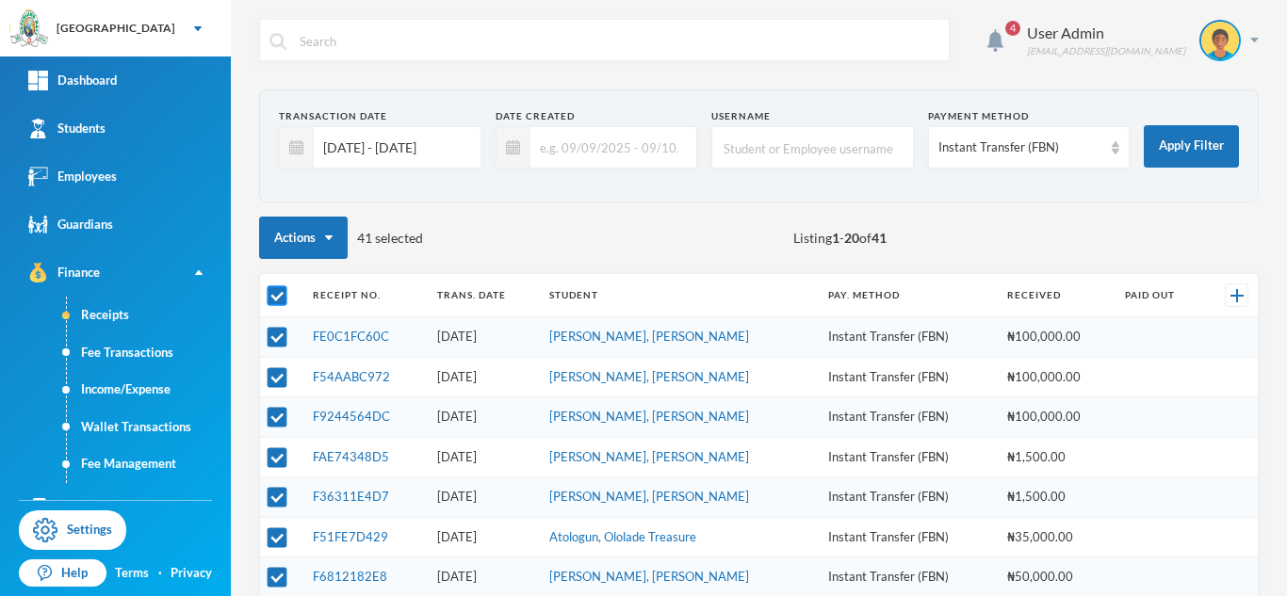
click at [278, 296] on input "checkbox" at bounding box center [277, 296] width 20 height 20
checkbox input "false"
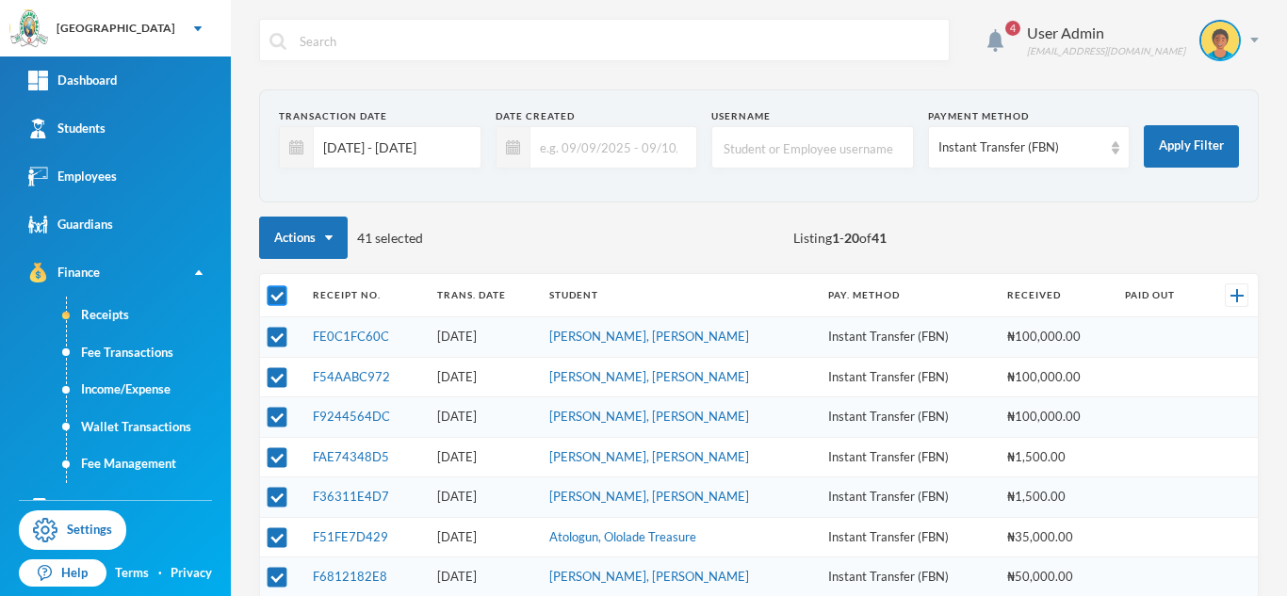
checkbox input "false"
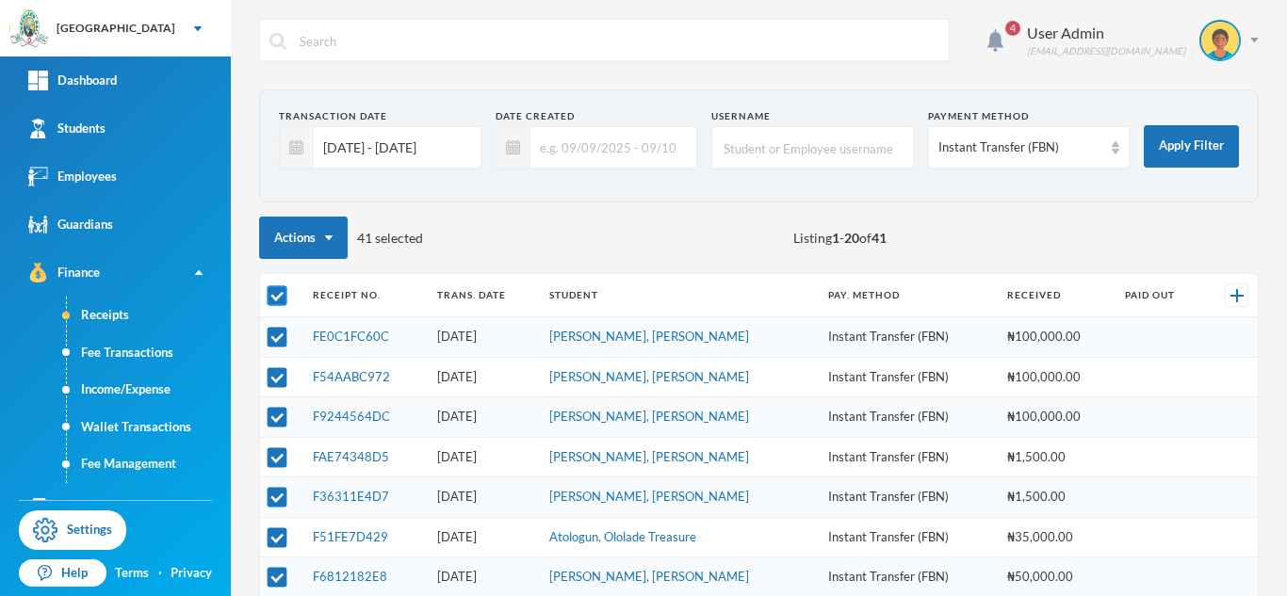
checkbox input "false"
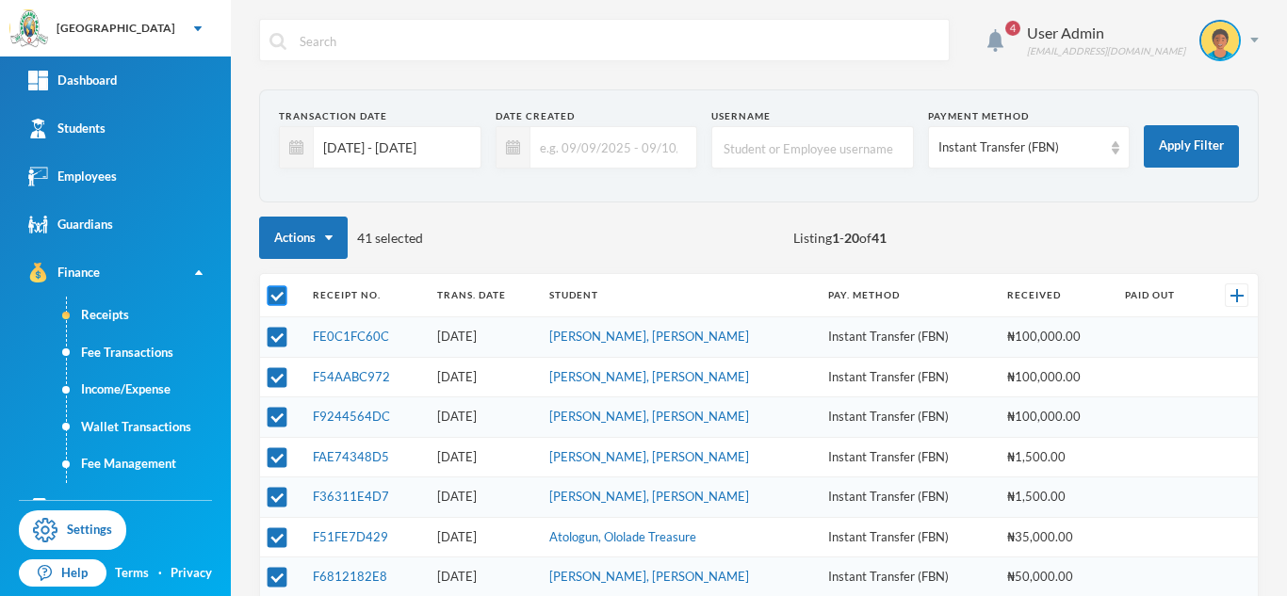
checkbox input "false"
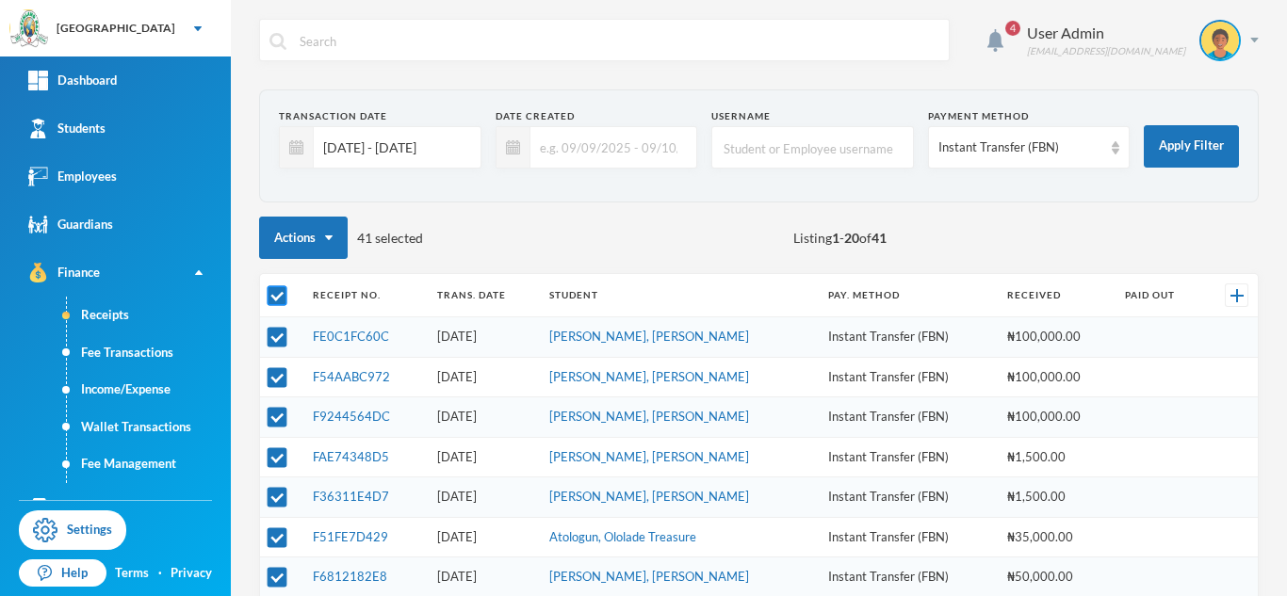
checkbox input "false"
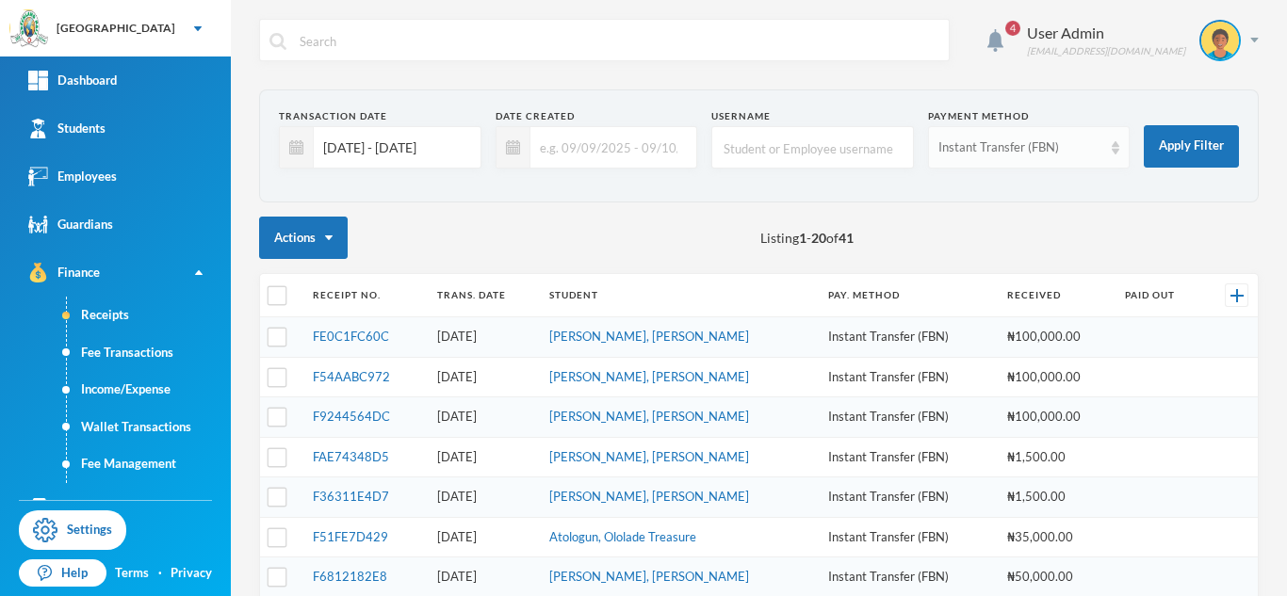
click at [1109, 155] on div "Instant Transfer (FBN)" at bounding box center [1029, 147] width 202 height 42
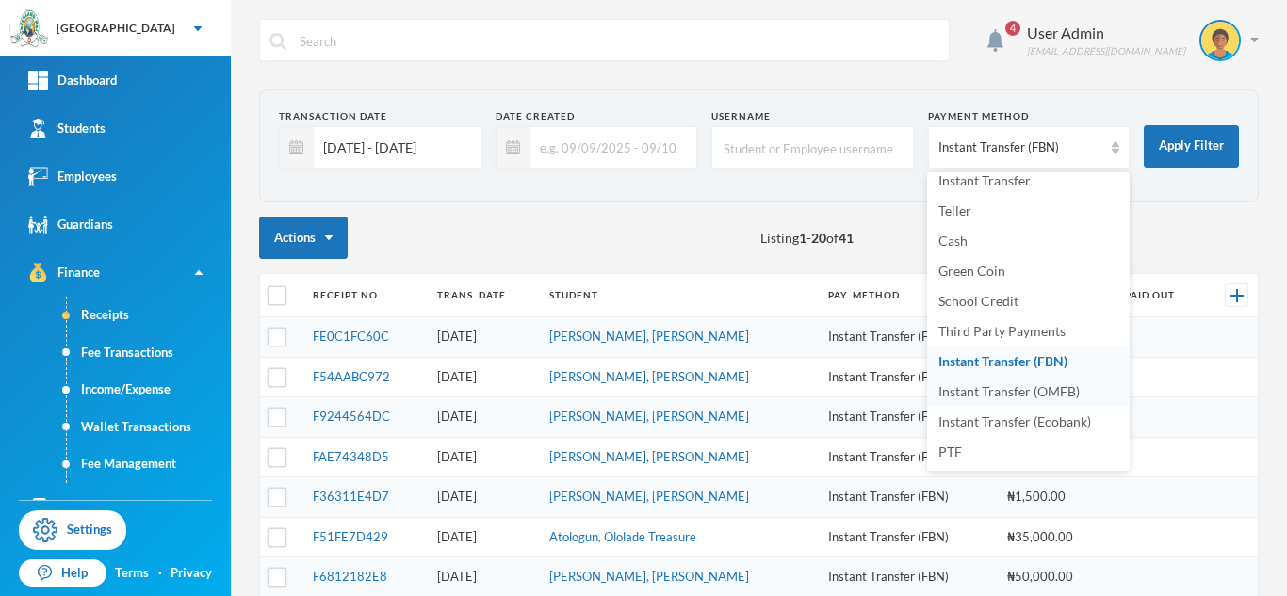
click at [1001, 397] on span "Instant Transfer (OMFB)" at bounding box center [1008, 391] width 141 height 16
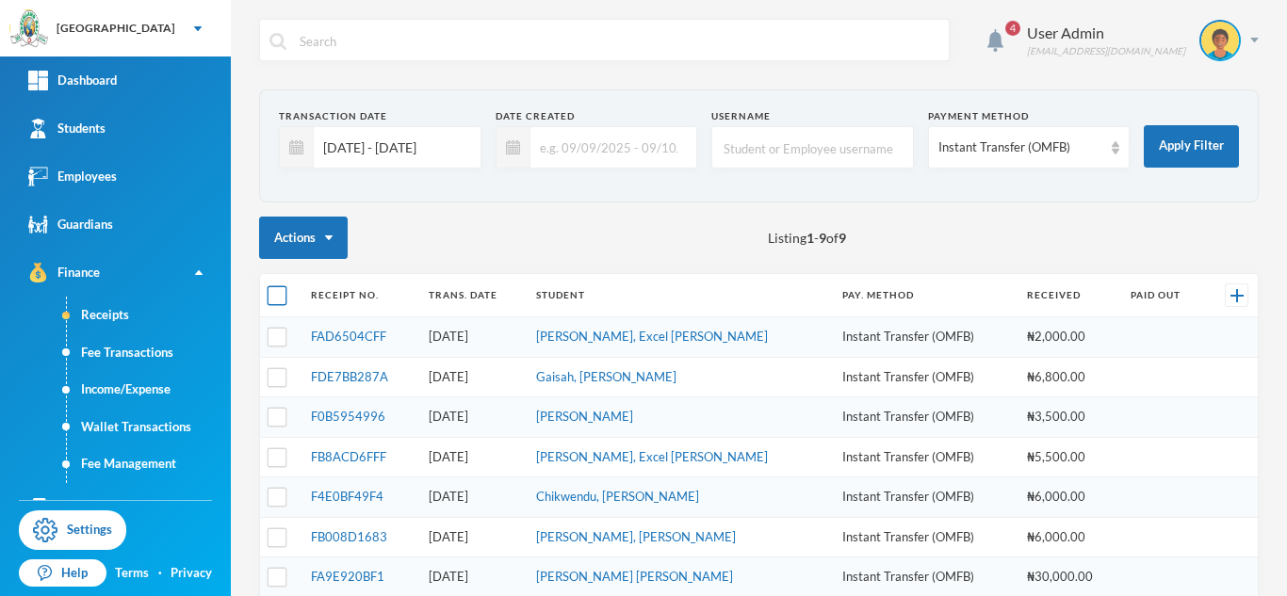
click at [275, 296] on input "checkbox" at bounding box center [277, 296] width 20 height 20
checkbox input "true"
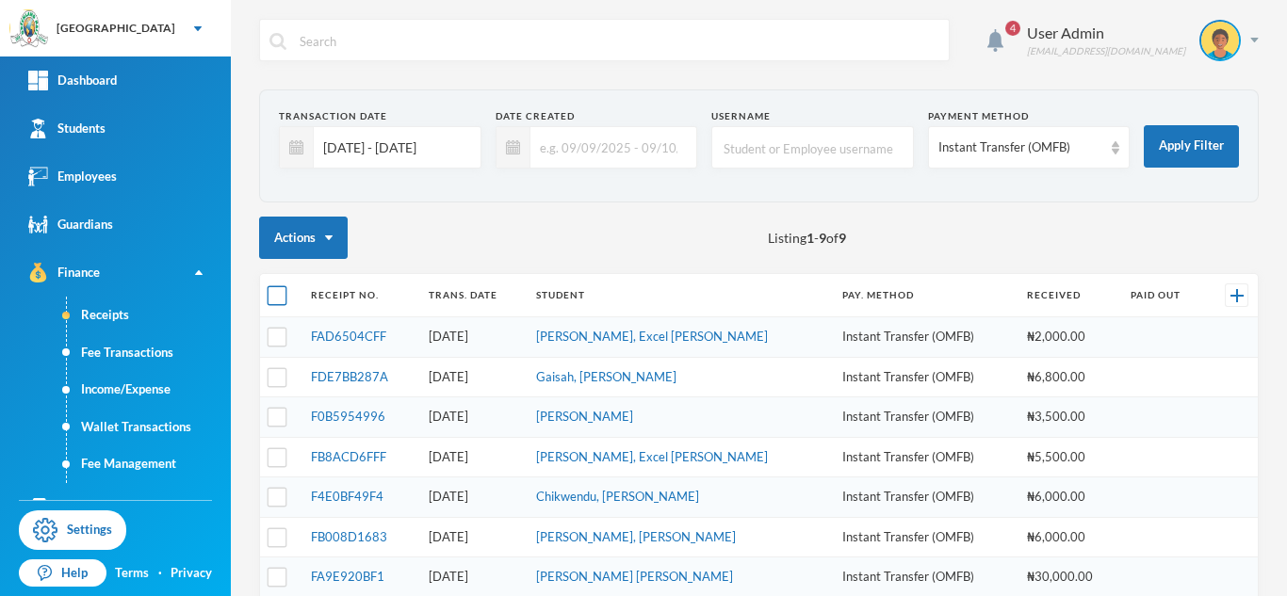
checkbox input "true"
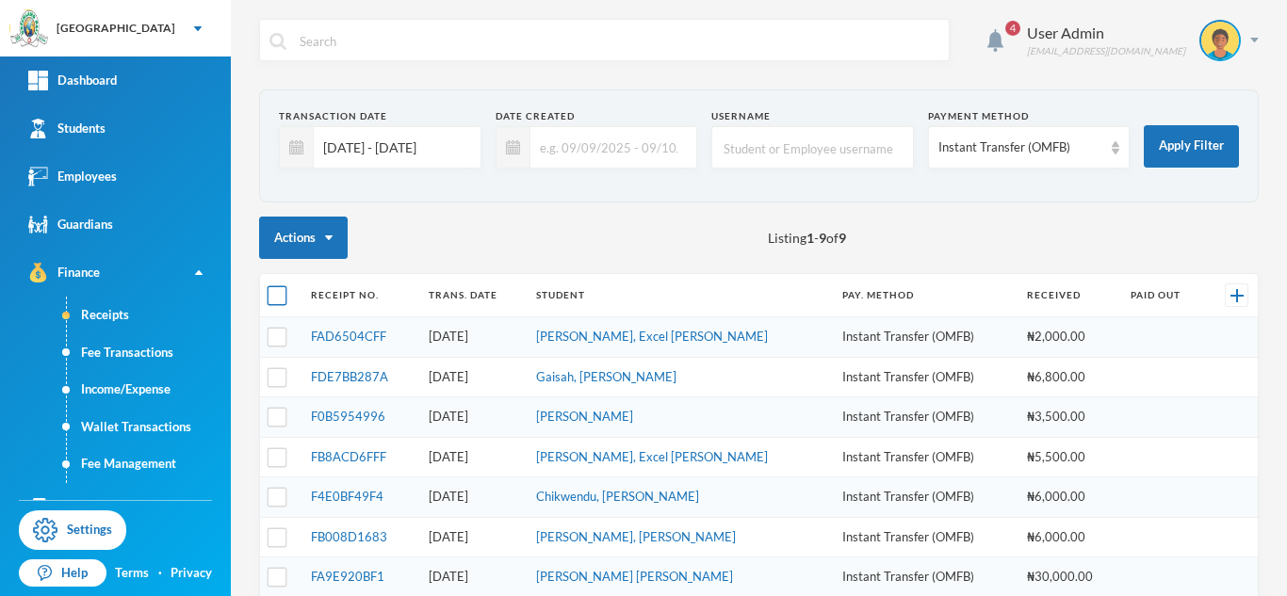
checkbox input "true"
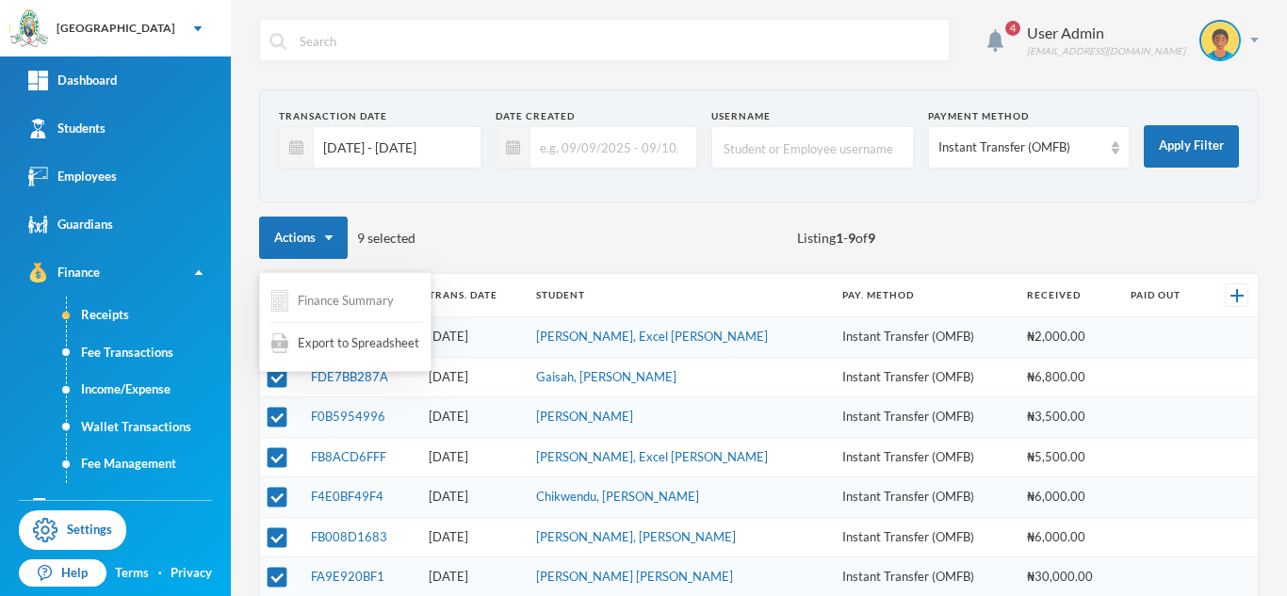
click at [326, 299] on button "Finance Summary" at bounding box center [332, 301] width 126 height 37
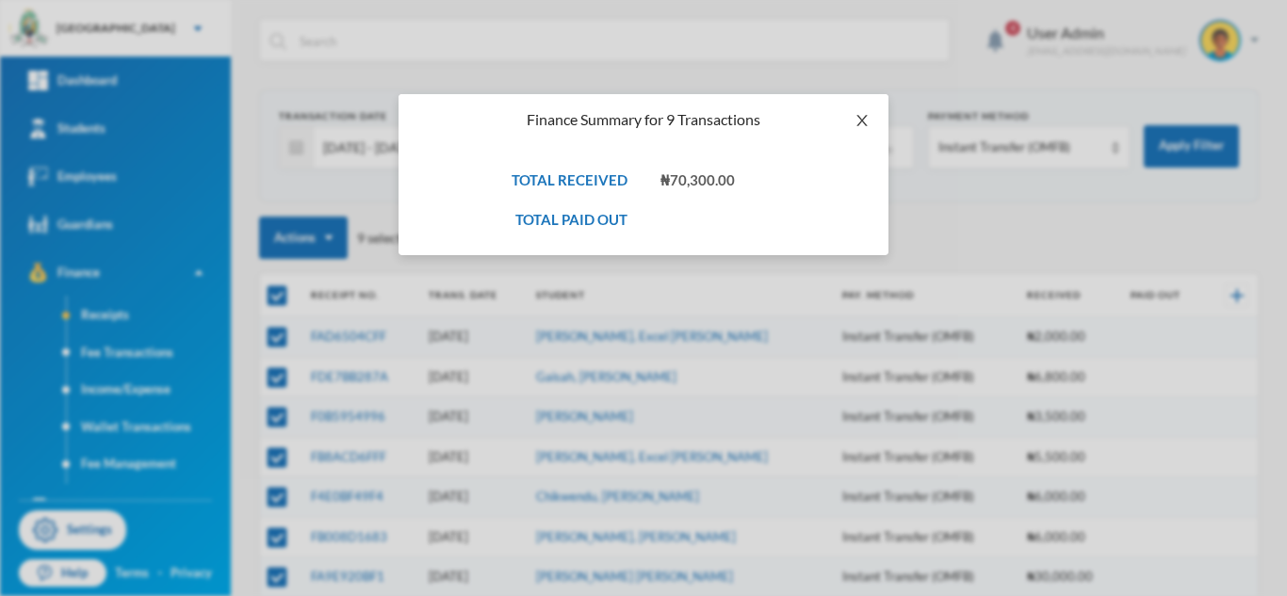
click at [858, 126] on icon "icon: close" at bounding box center [861, 120] width 15 height 15
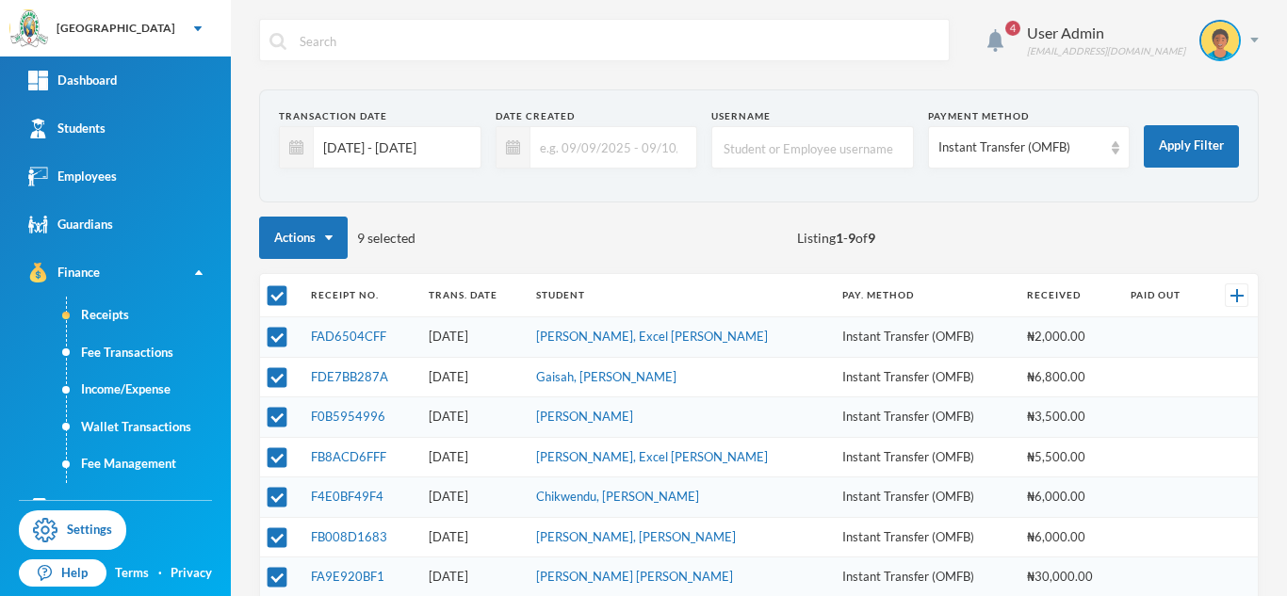
click at [329, 152] on input "[DATE] - [DATE]" at bounding box center [392, 147] width 157 height 42
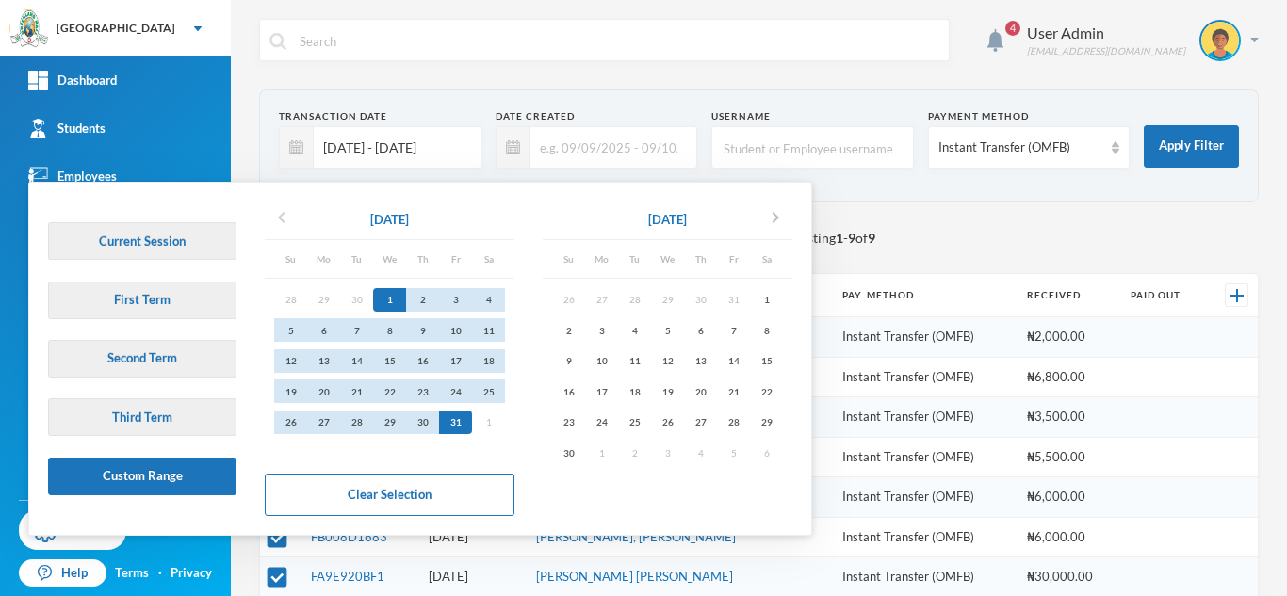
click at [283, 212] on icon "chevron_left" at bounding box center [281, 217] width 23 height 23
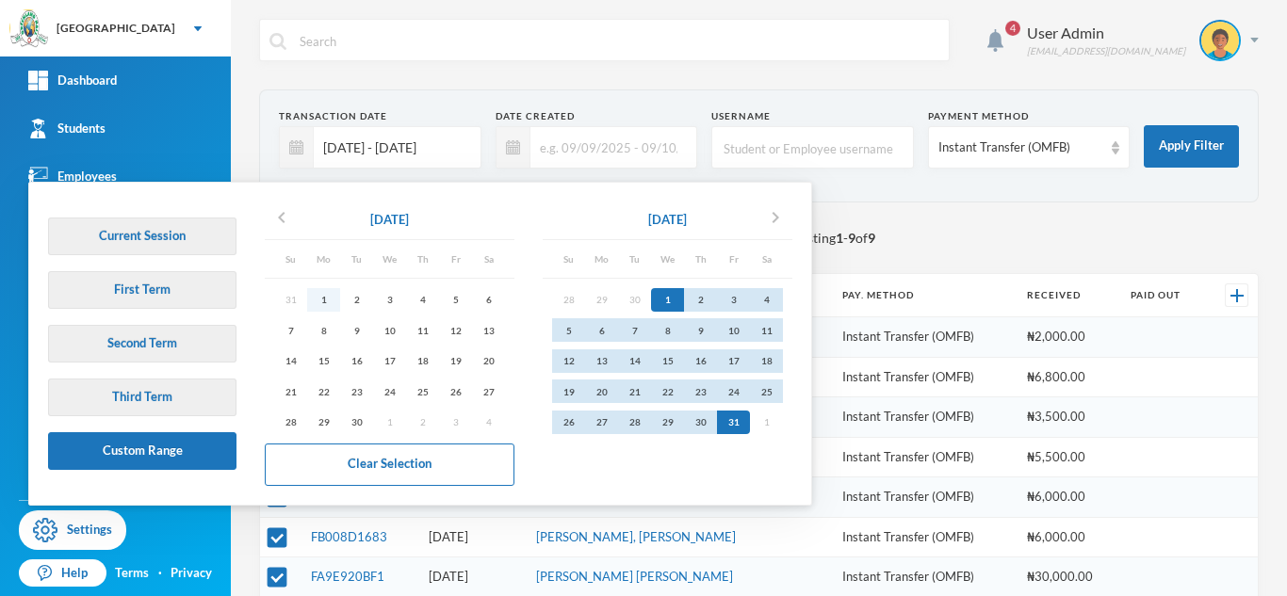
click at [320, 294] on div "1" at bounding box center [323, 300] width 33 height 24
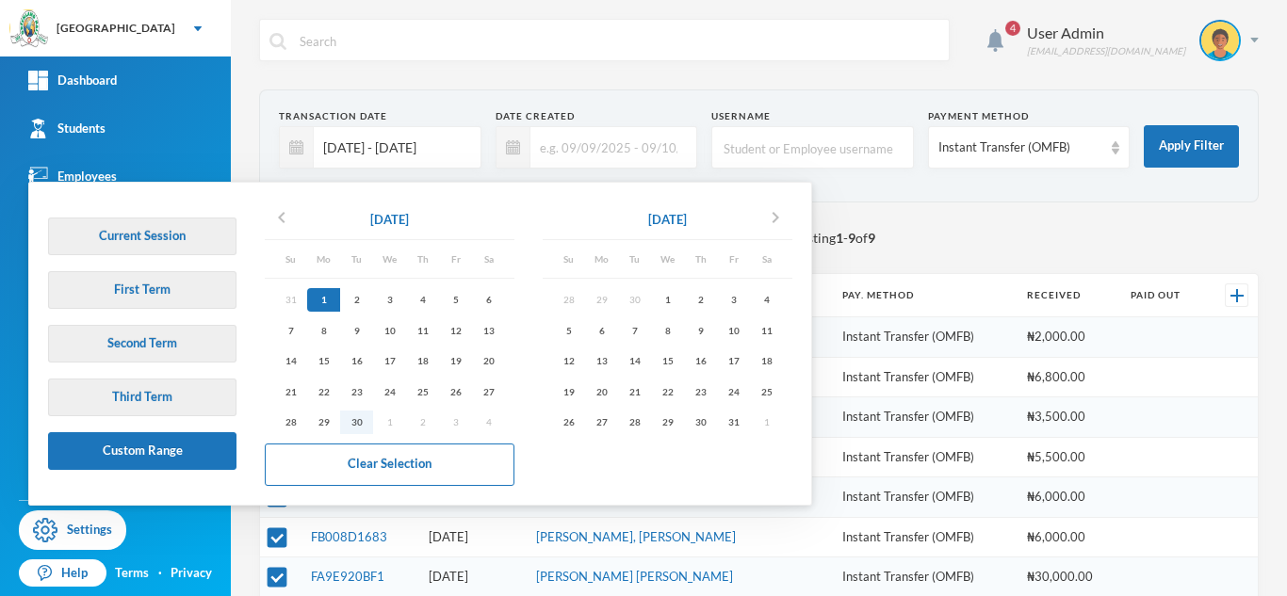
click at [358, 421] on div "30" at bounding box center [356, 423] width 33 height 24
type input "[DATE] - [DATE]"
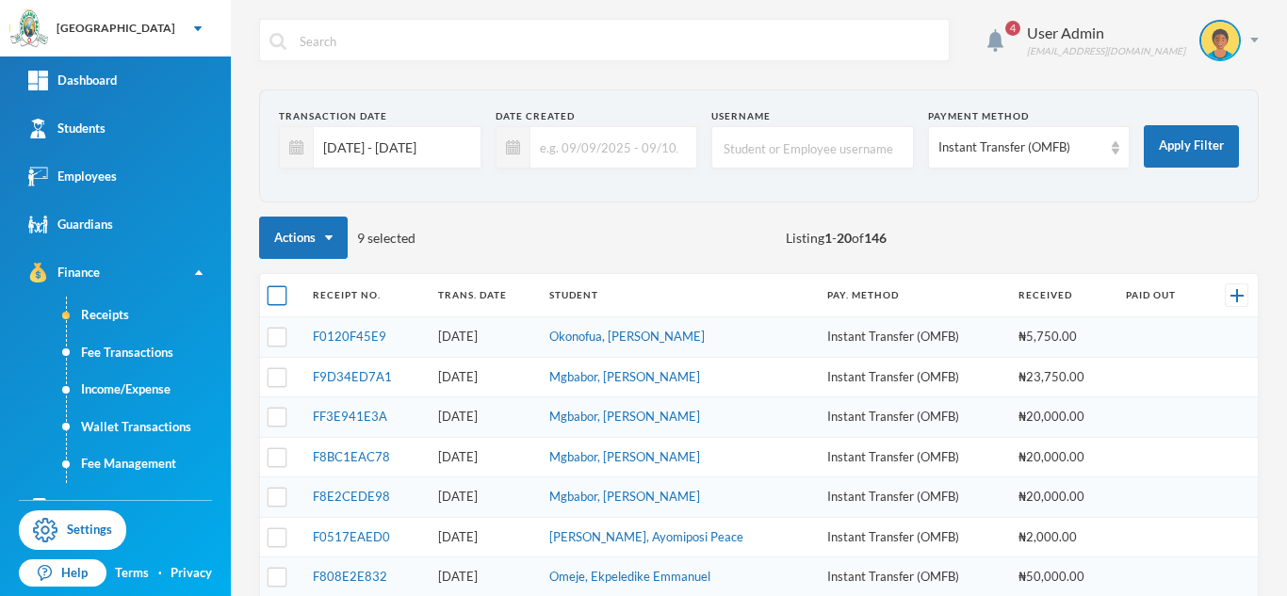
click at [276, 296] on input "checkbox" at bounding box center [277, 296] width 20 height 20
checkbox input "true"
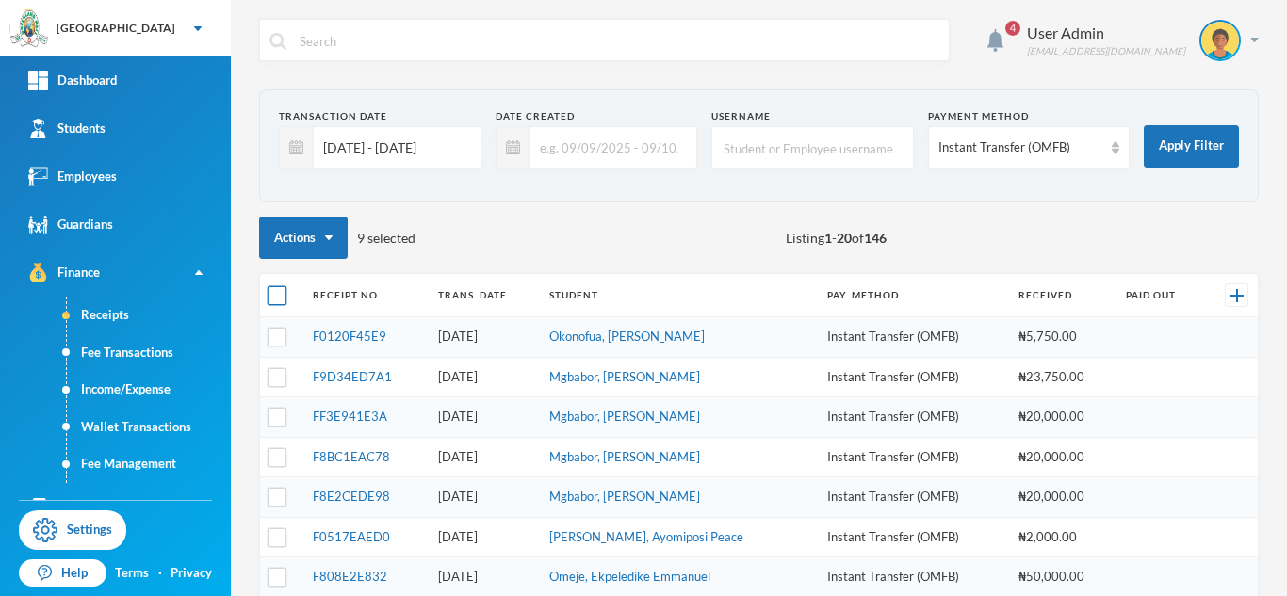
checkbox input "true"
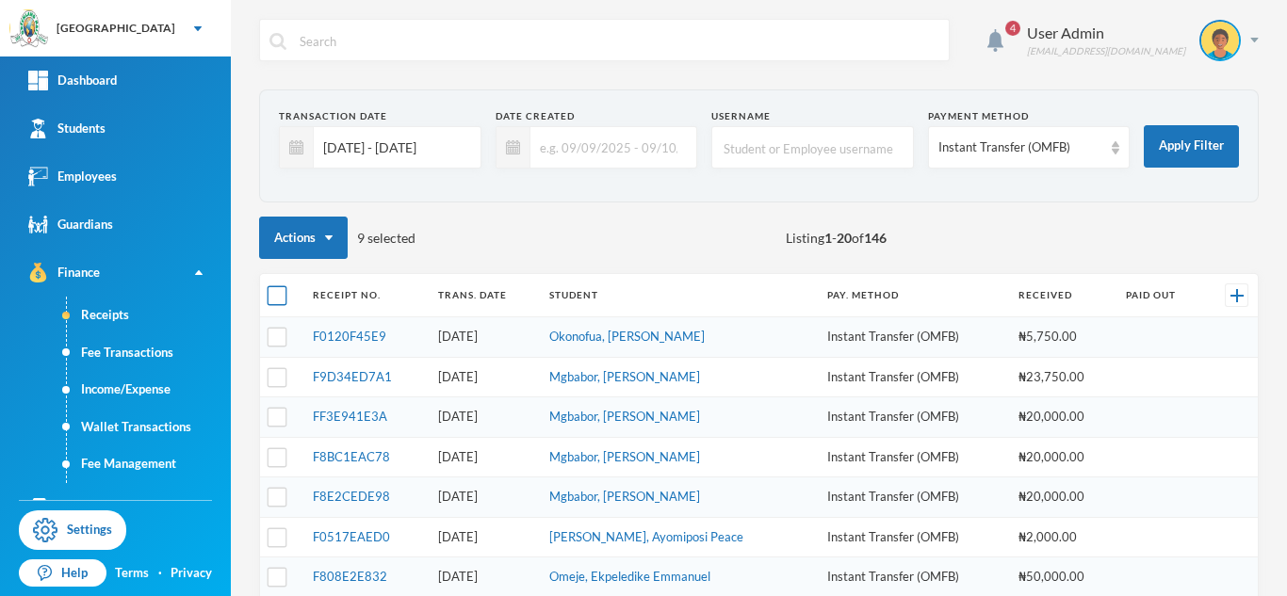
checkbox input "true"
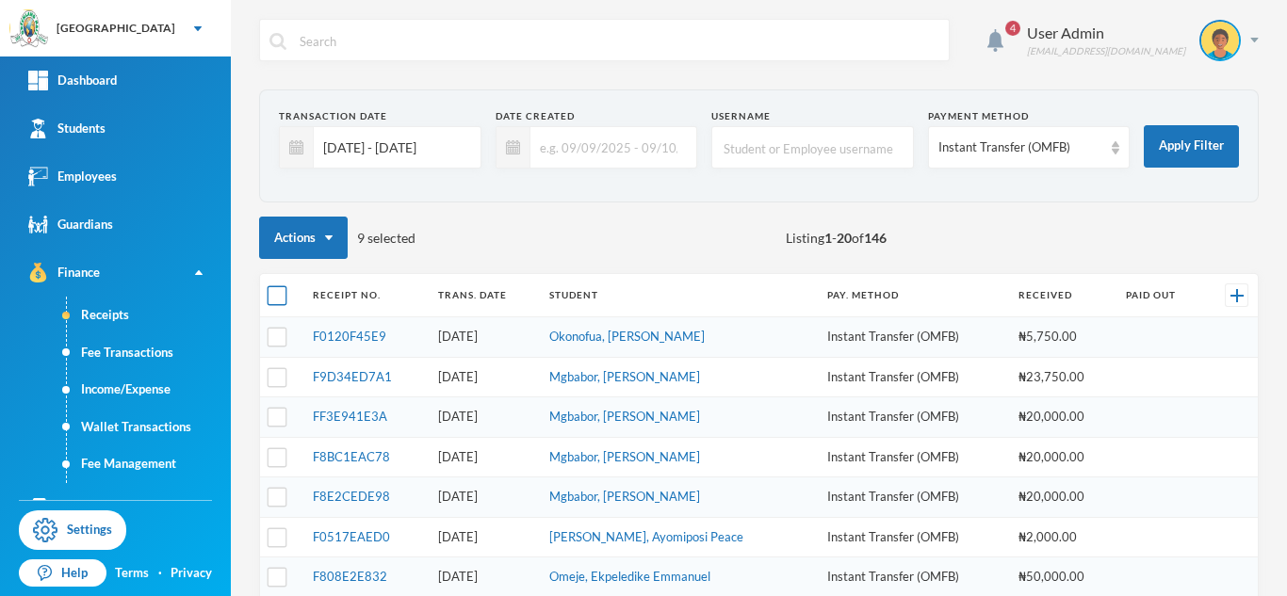
checkbox input "true"
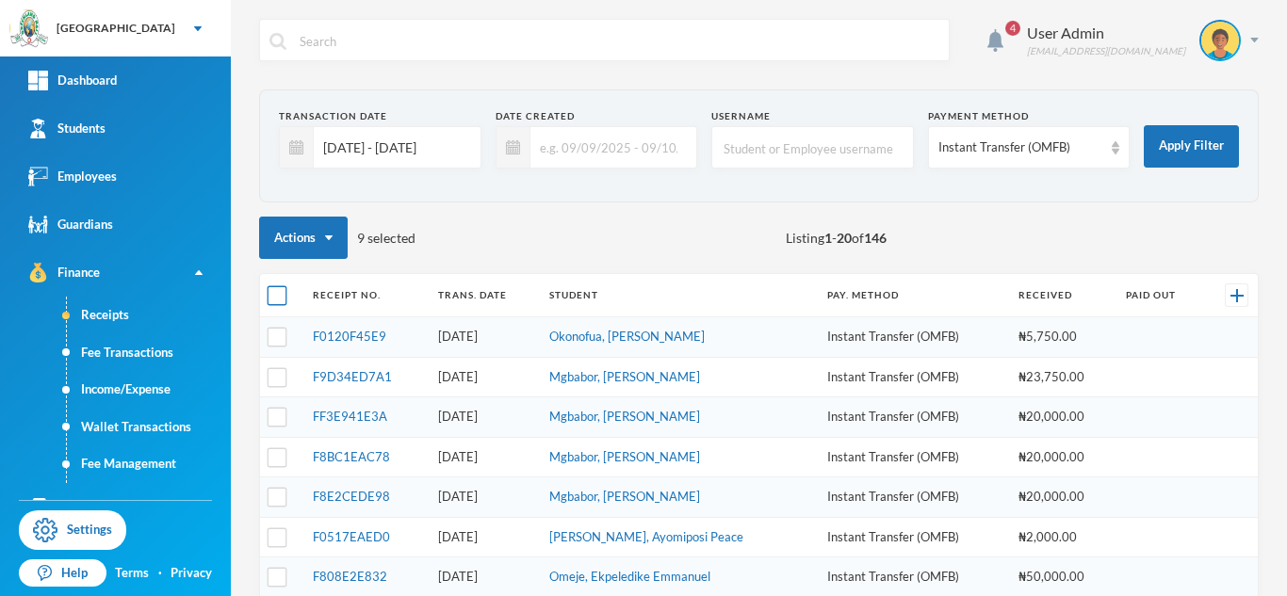
checkbox input "true"
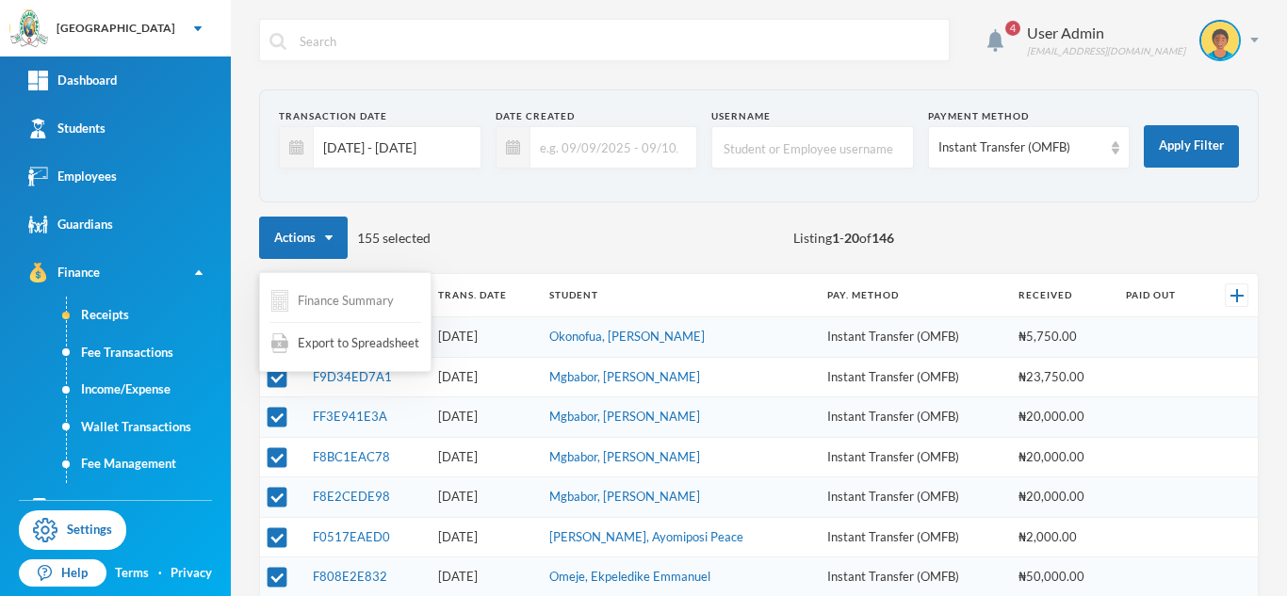
click at [324, 298] on button "Finance Summary" at bounding box center [332, 301] width 126 height 37
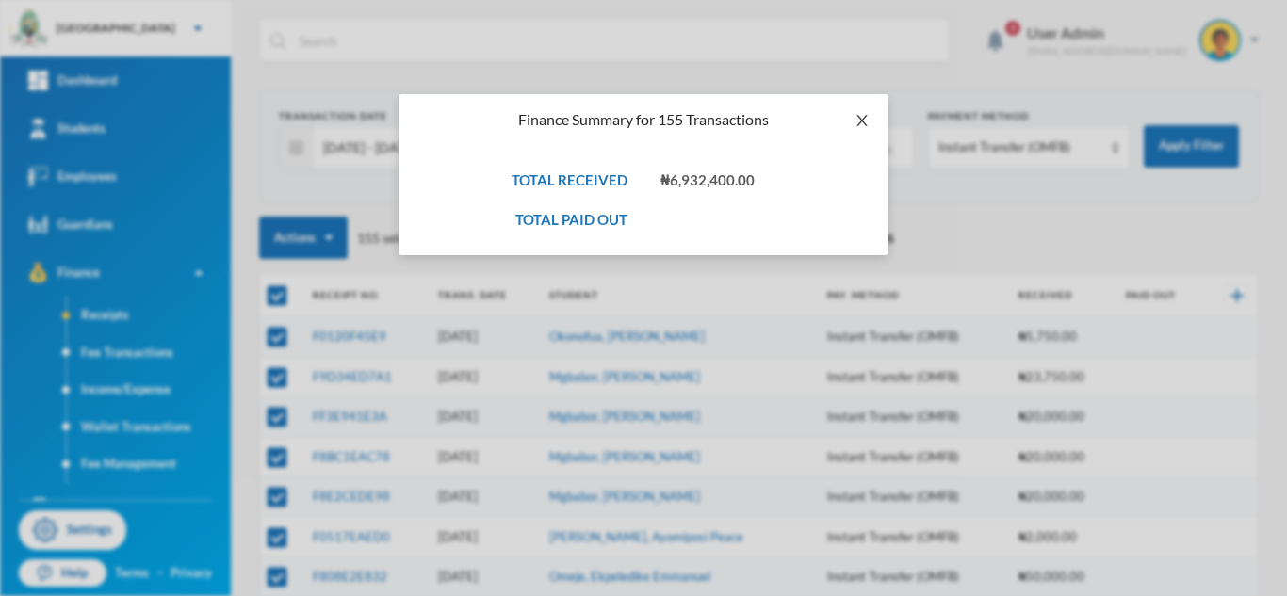
click at [858, 115] on icon "icon: close" at bounding box center [861, 120] width 15 height 15
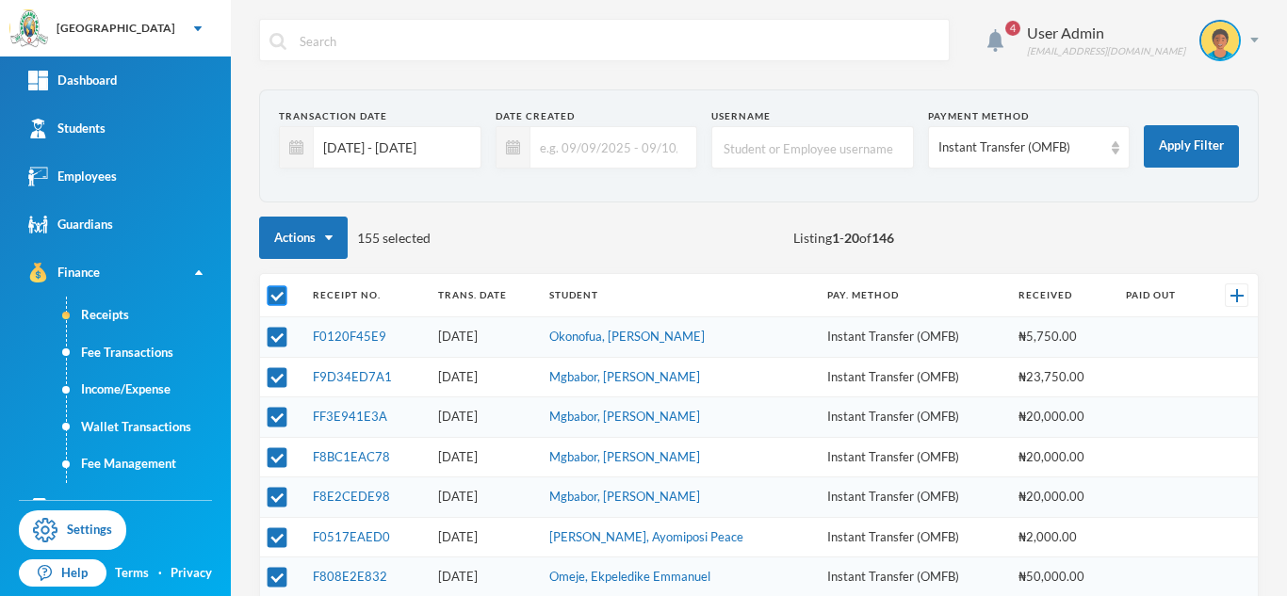
click at [281, 295] on input "checkbox" at bounding box center [277, 296] width 20 height 20
checkbox input "false"
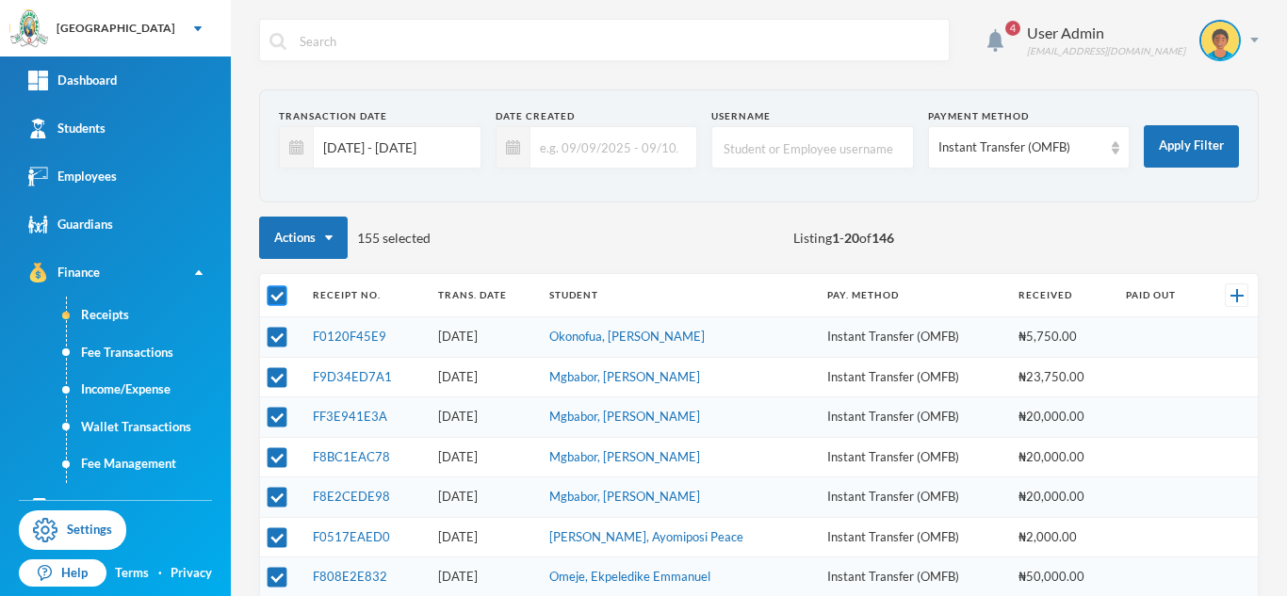
checkbox input "false"
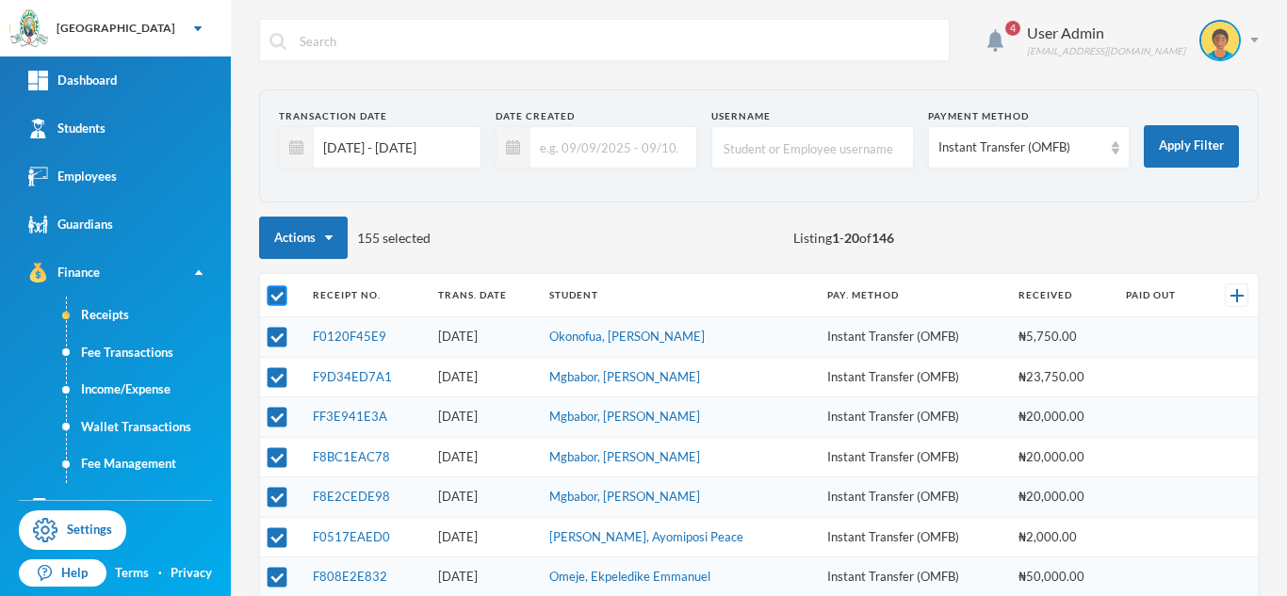
checkbox input "false"
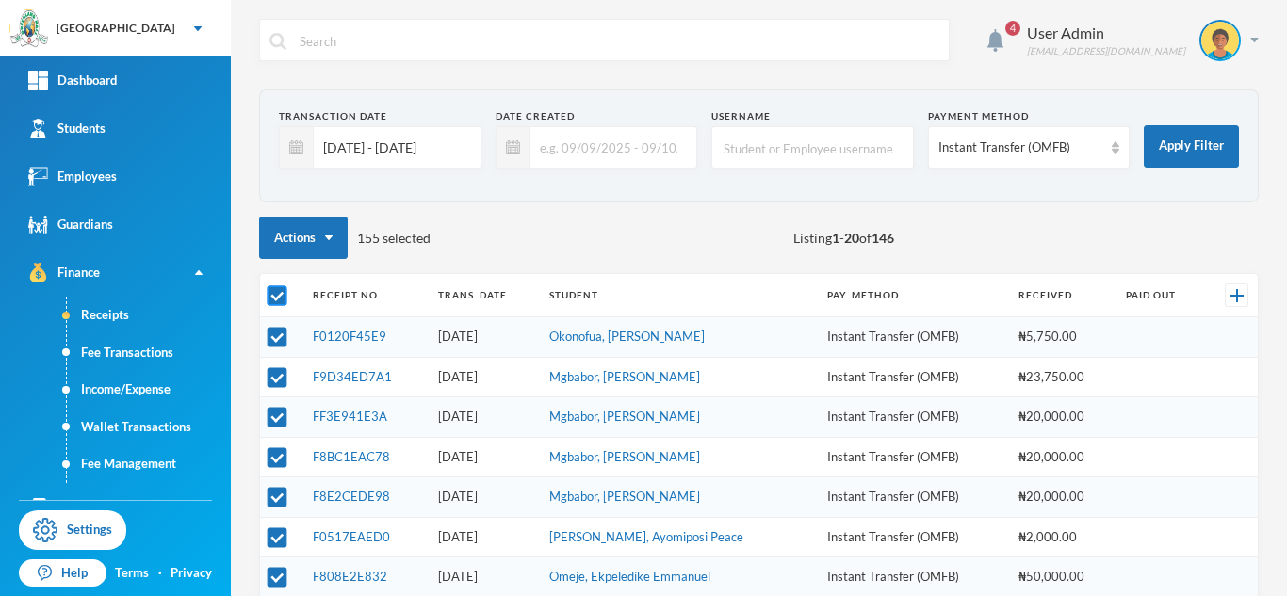
checkbox input "false"
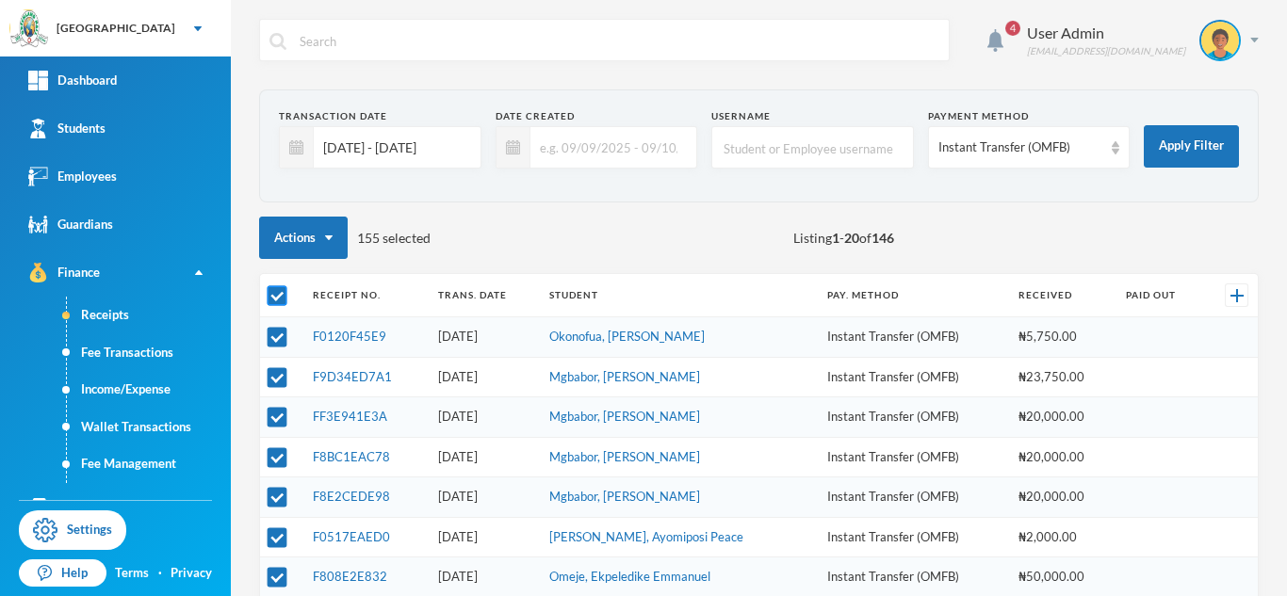
checkbox input "false"
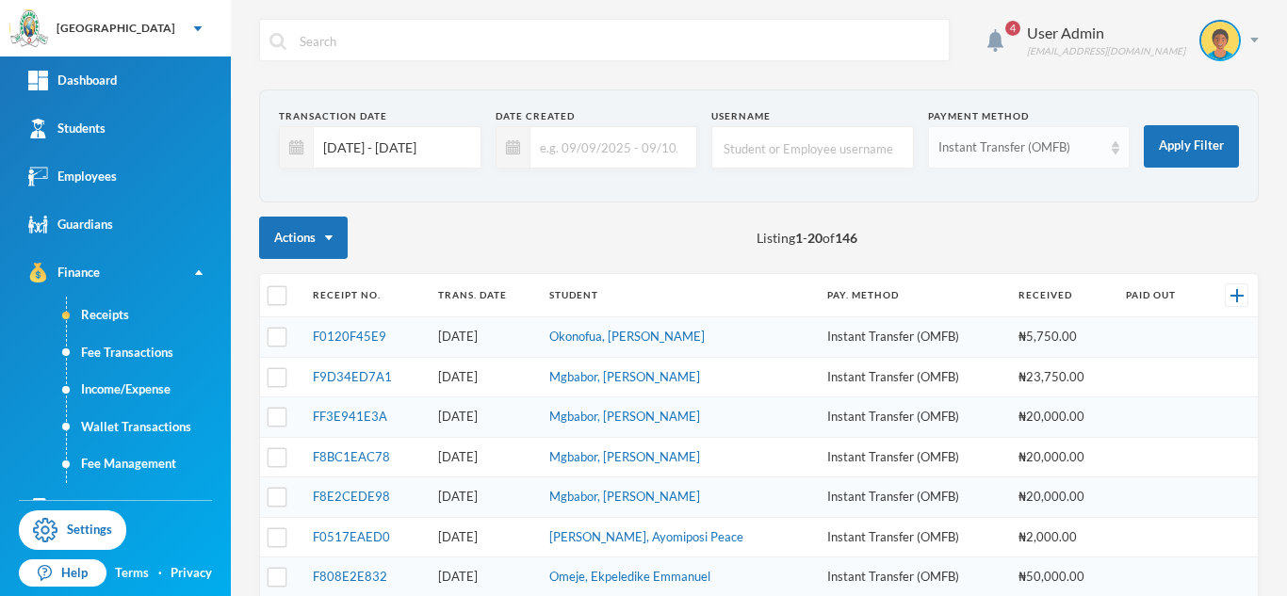
click at [1114, 150] on img at bounding box center [1115, 147] width 8 height 13
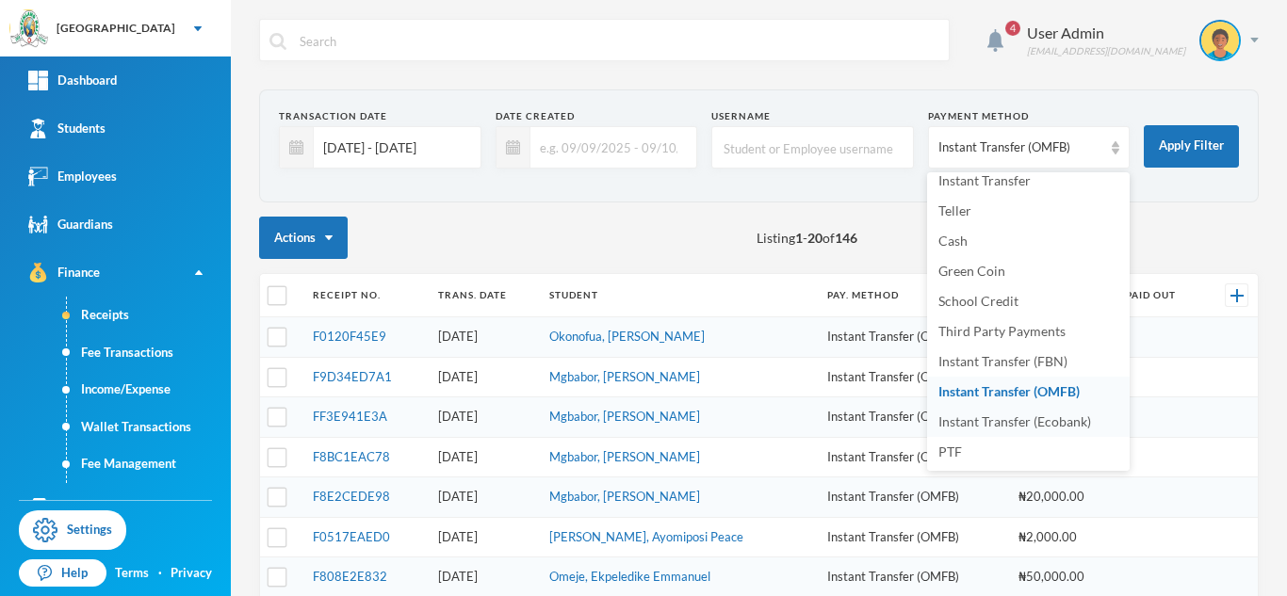
click at [1029, 429] on li "Instant Transfer (Ecobank)" at bounding box center [1028, 422] width 202 height 30
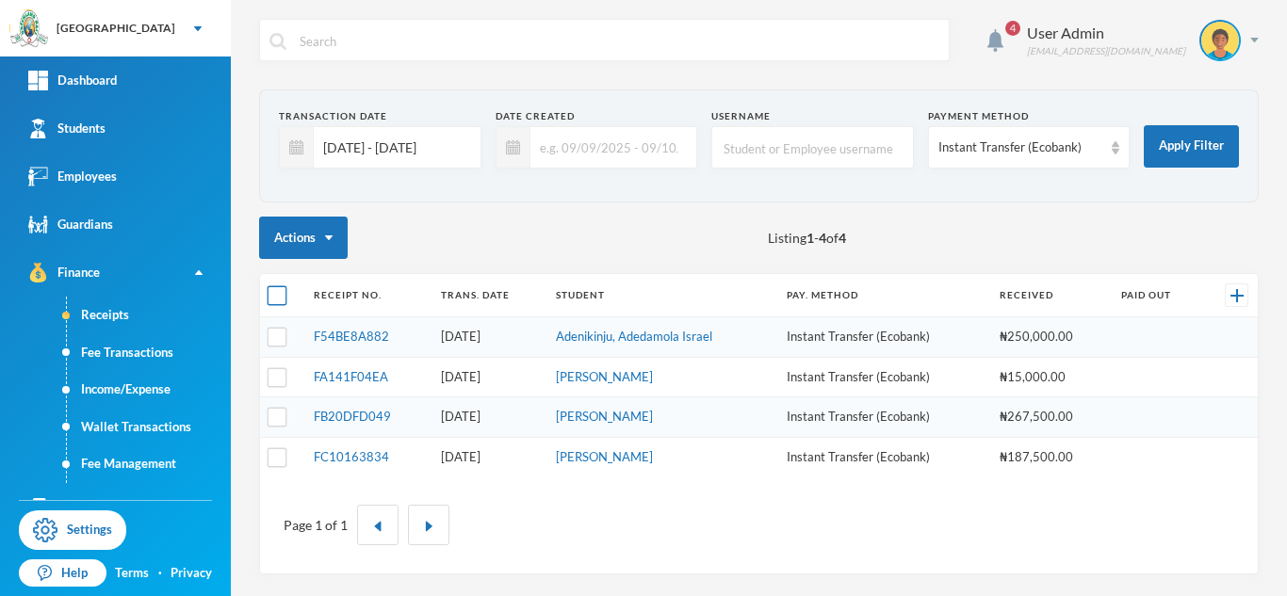
click at [274, 299] on input "checkbox" at bounding box center [277, 296] width 20 height 20
checkbox input "true"
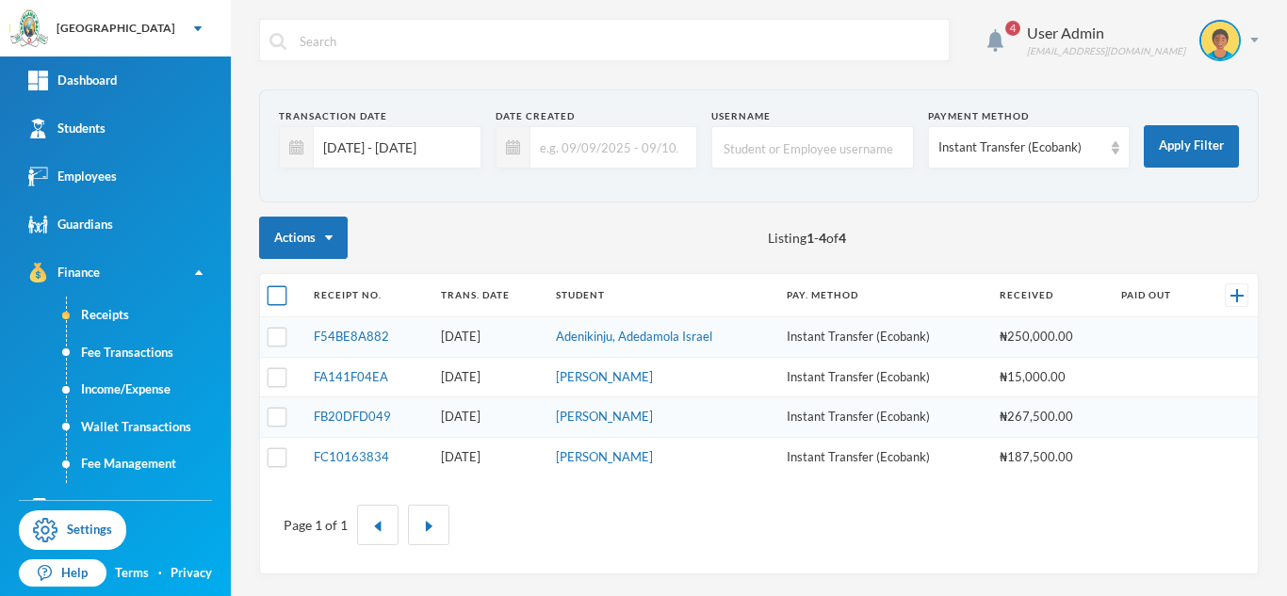
checkbox input "true"
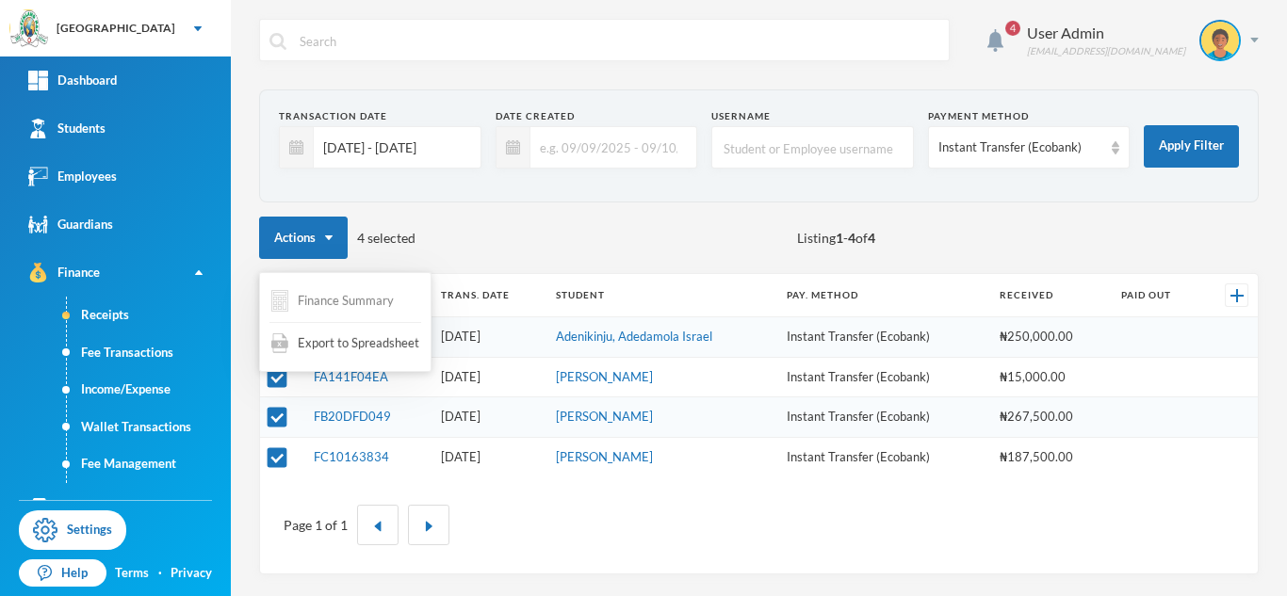
click at [339, 302] on button "Finance Summary" at bounding box center [332, 301] width 126 height 37
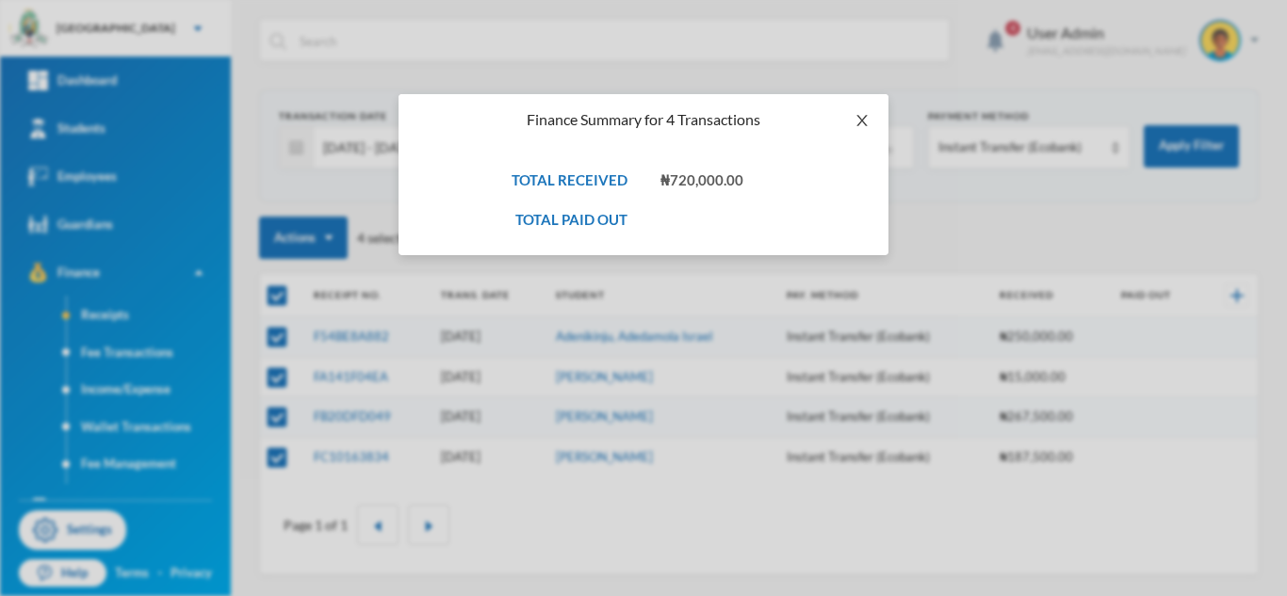
click at [867, 123] on icon "icon: close" at bounding box center [861, 120] width 15 height 15
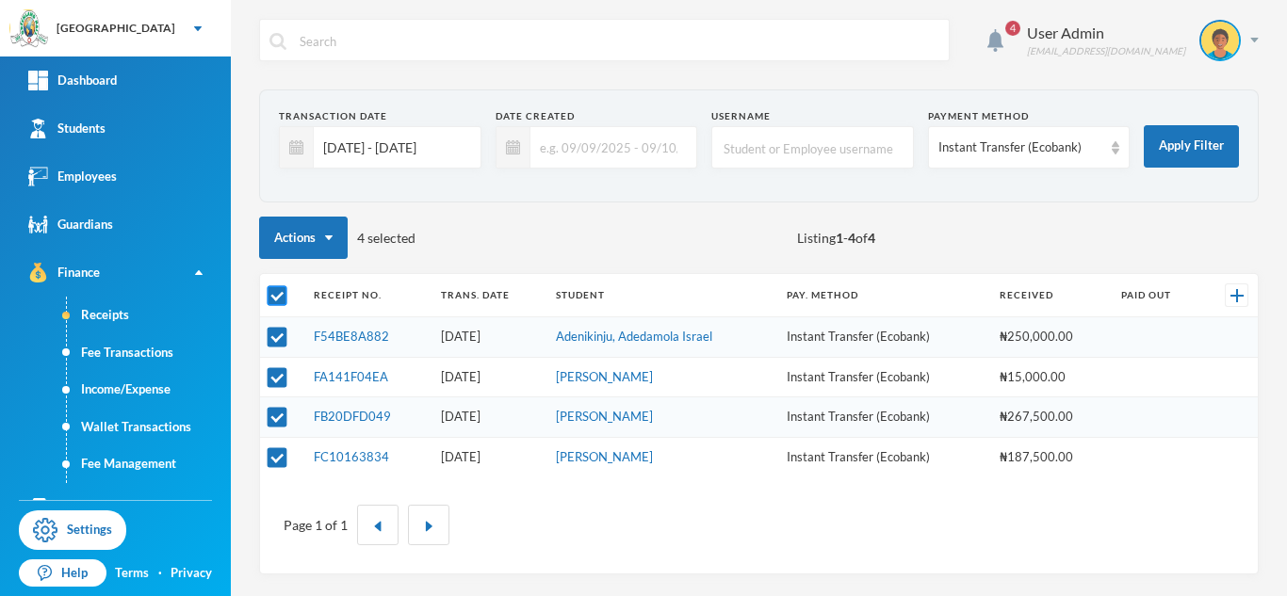
click at [277, 294] on input "checkbox" at bounding box center [277, 296] width 20 height 20
checkbox input "false"
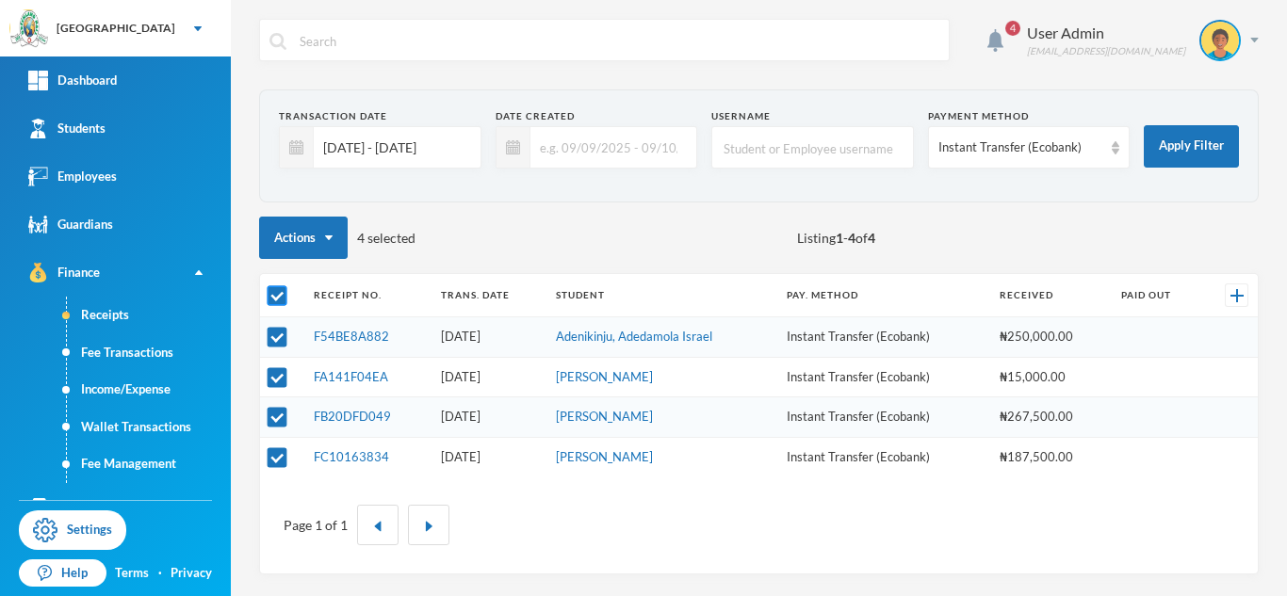
checkbox input "false"
